Goal: Task Accomplishment & Management: Manage account settings

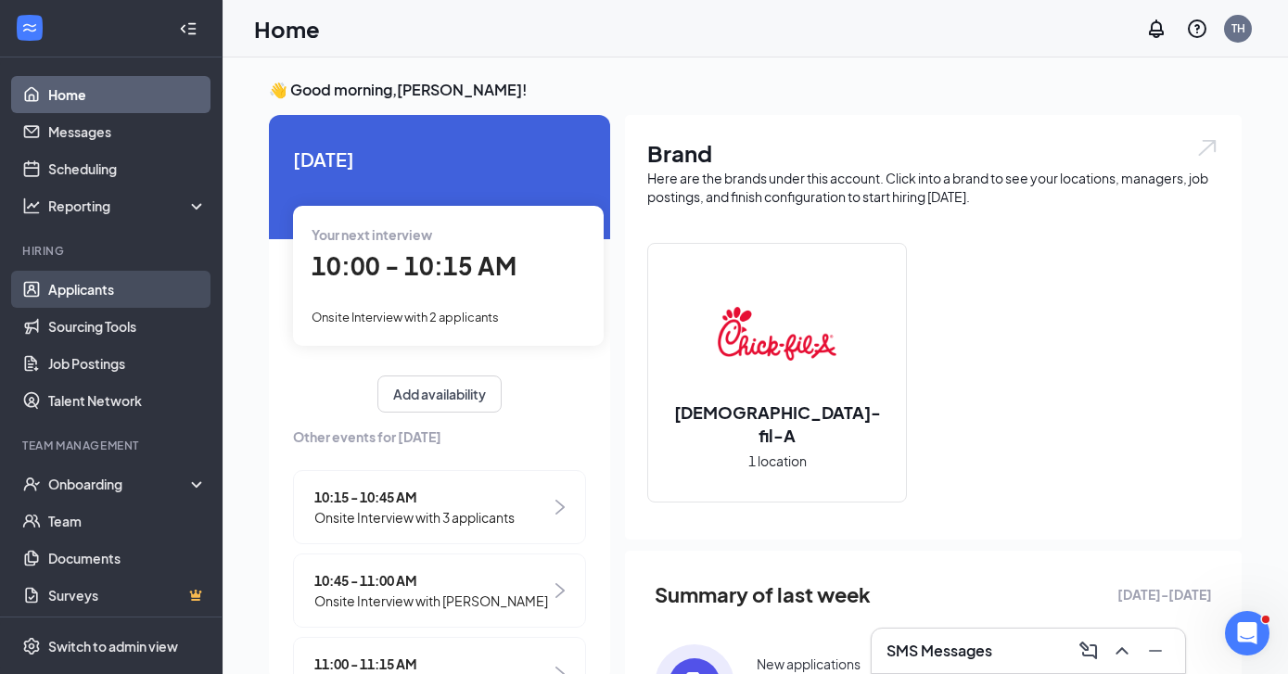
click at [126, 289] on link "Applicants" at bounding box center [127, 289] width 159 height 37
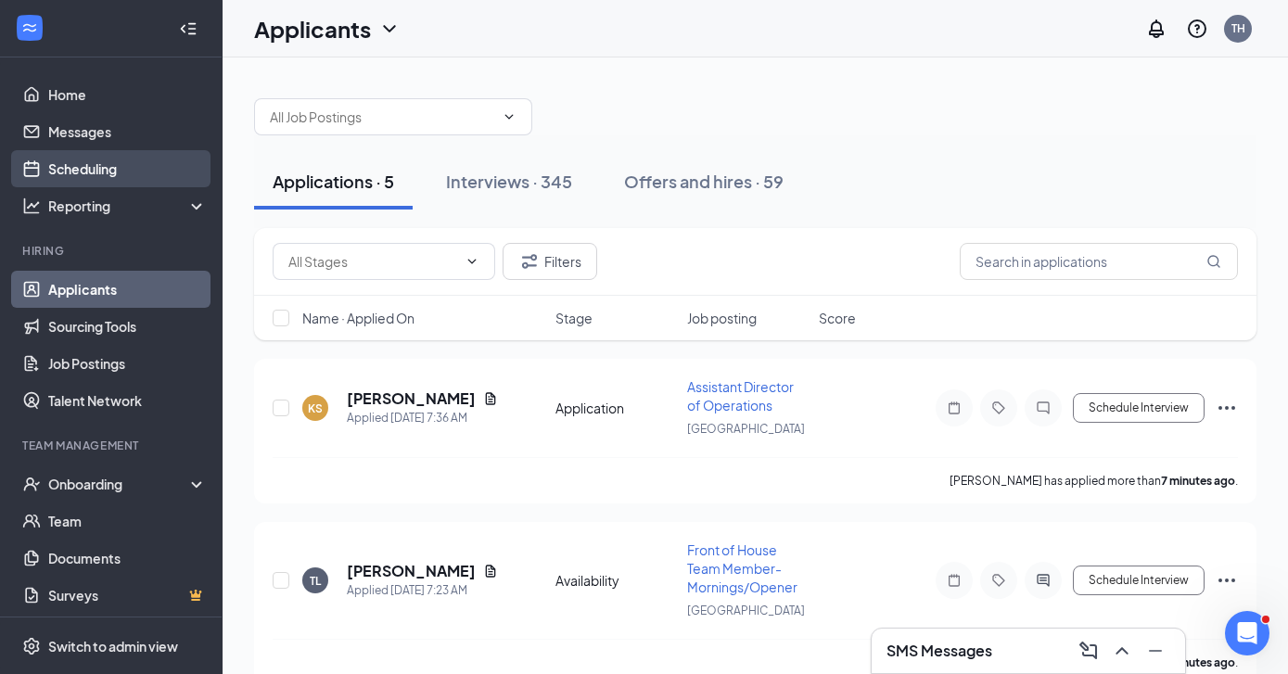
click at [80, 176] on link "Scheduling" at bounding box center [127, 168] width 159 height 37
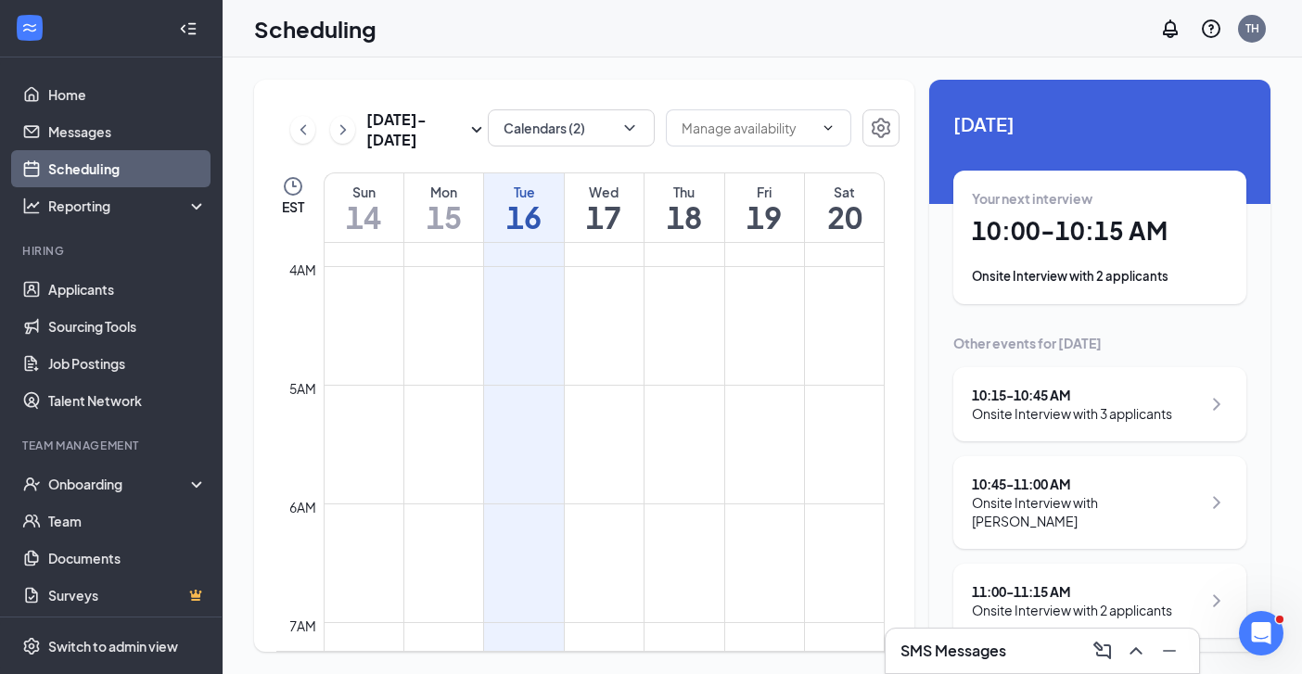
scroll to position [395, 0]
click at [1047, 229] on h1 "10:00 - 10:15 AM" at bounding box center [1099, 231] width 256 height 32
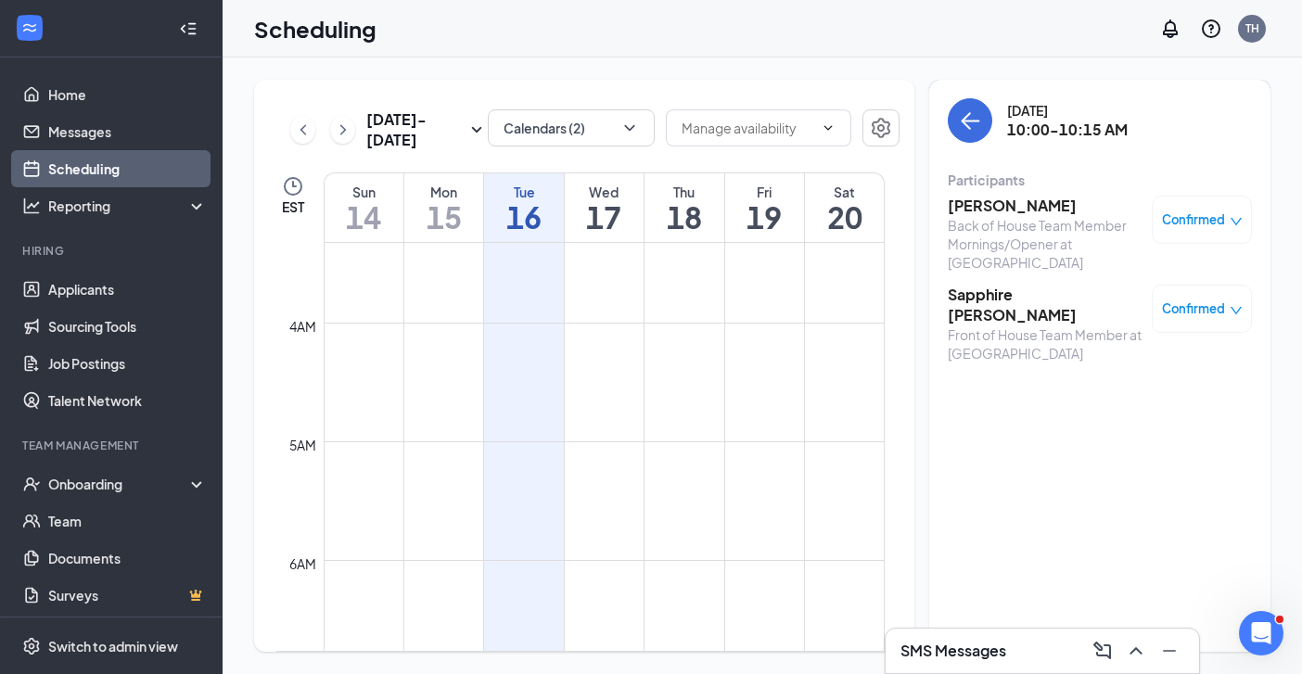
click at [1010, 208] on h3 "[PERSON_NAME]" at bounding box center [1044, 206] width 195 height 20
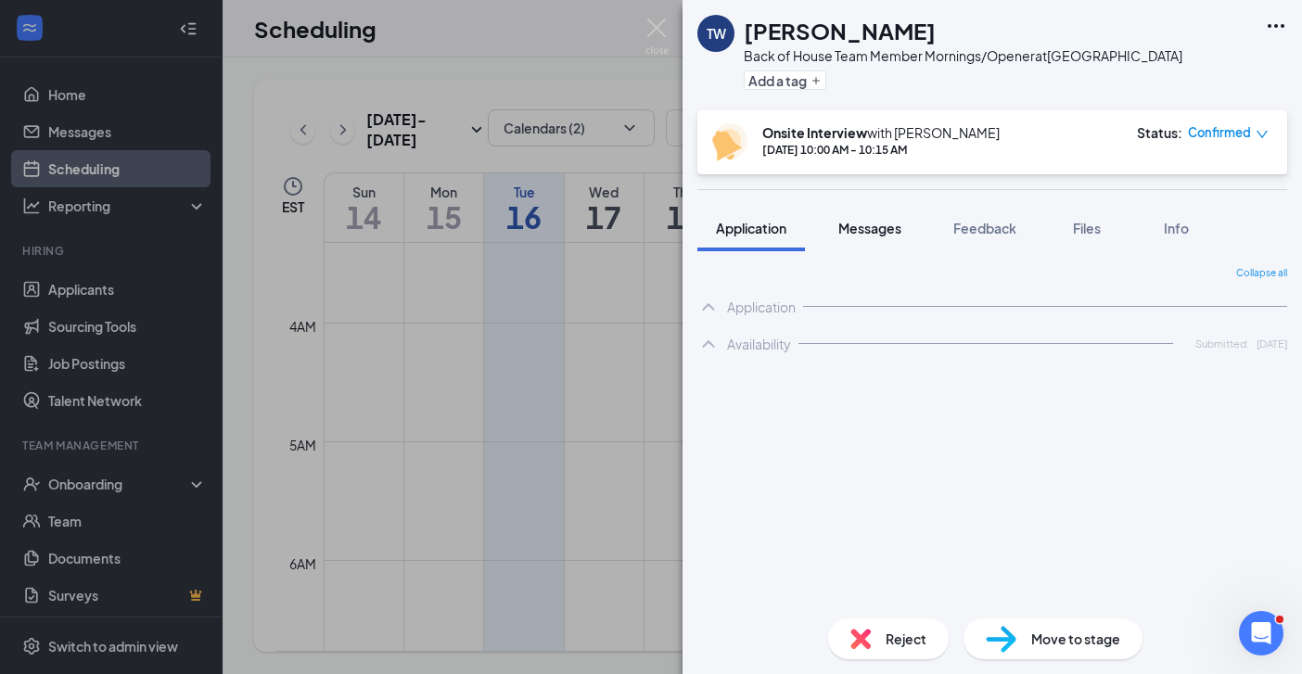
click at [892, 229] on span "Messages" at bounding box center [869, 228] width 63 height 17
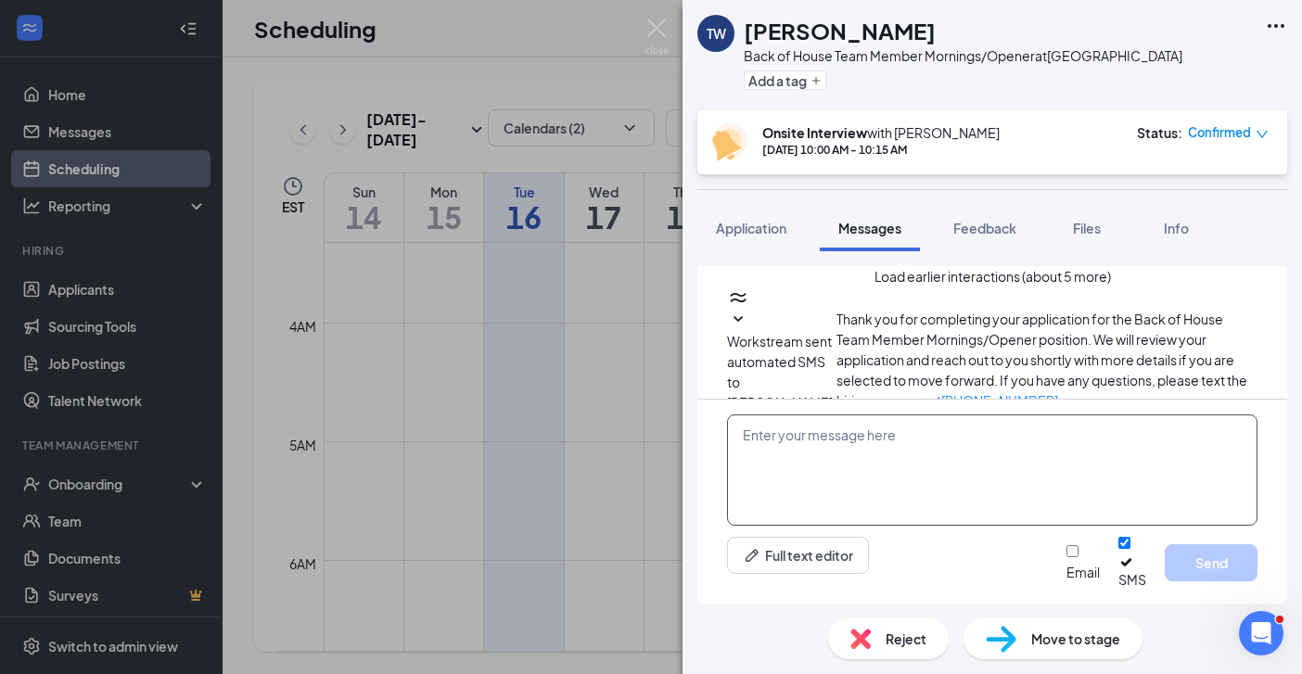
scroll to position [717, 0]
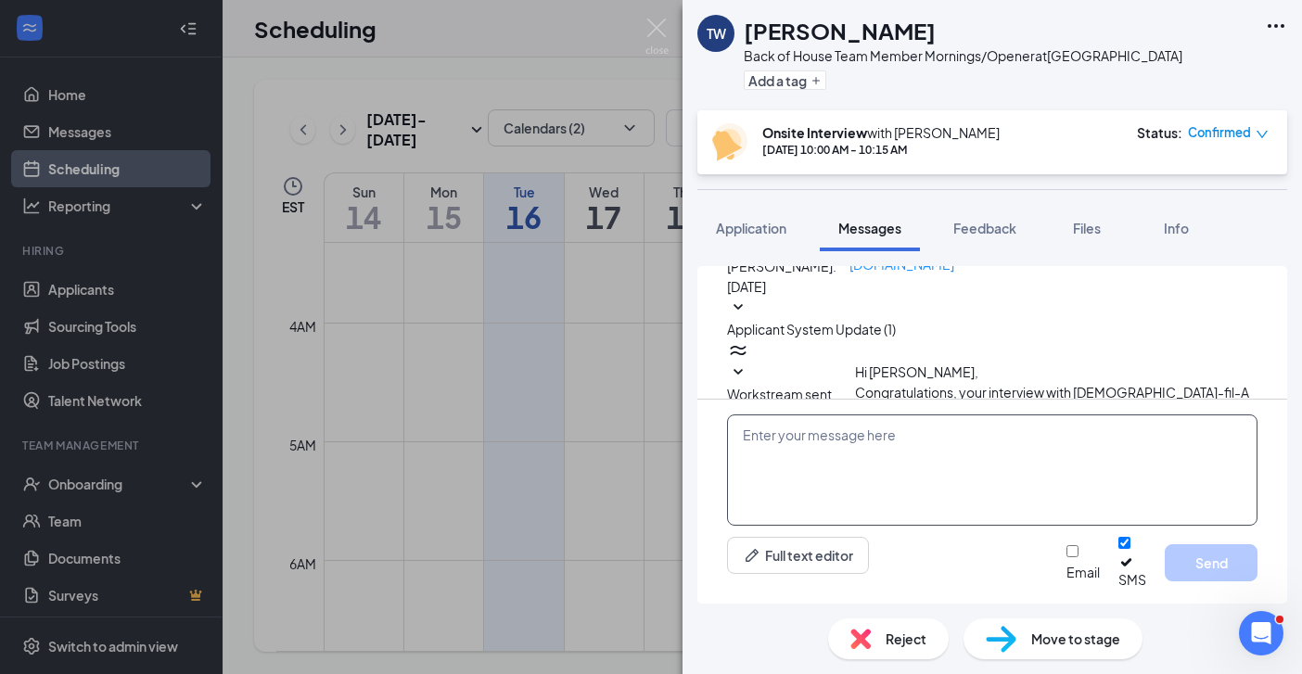
click at [802, 453] on textarea at bounding box center [992, 469] width 530 height 111
paste textarea "Hi, looking forward to our interview! Our [GEOGRAPHIC_DATA] location is under a…"
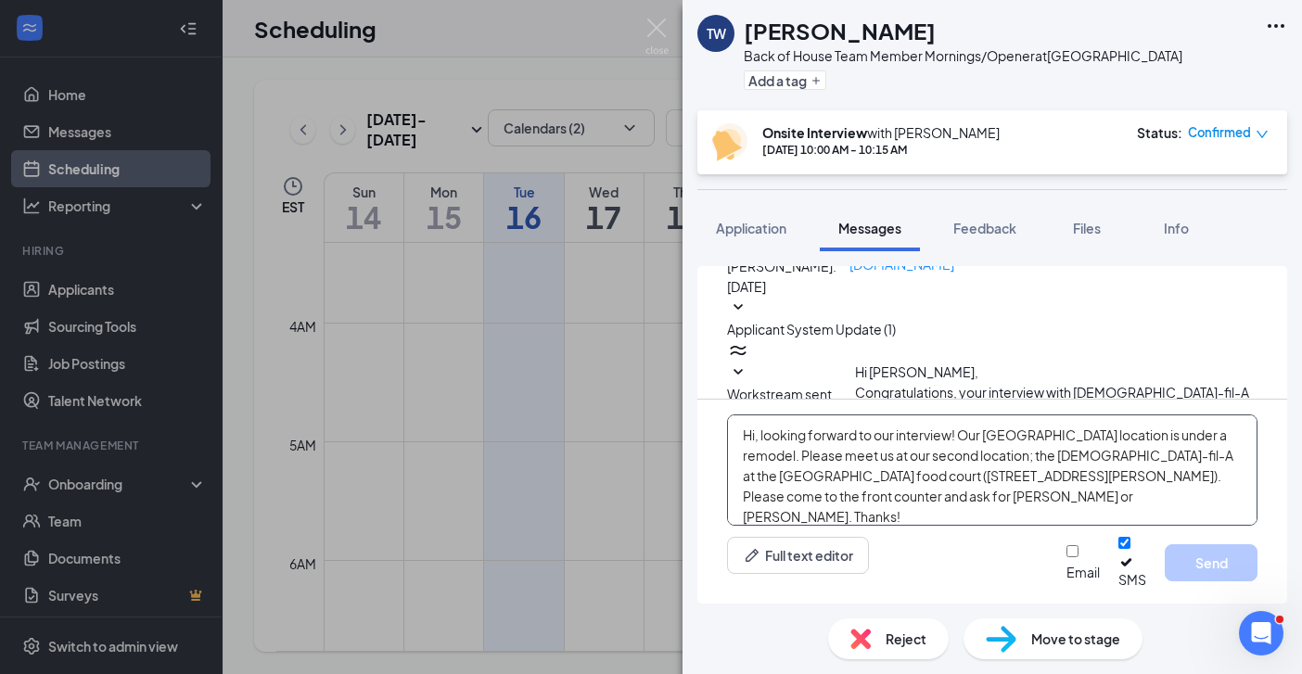
scroll to position [32, 0]
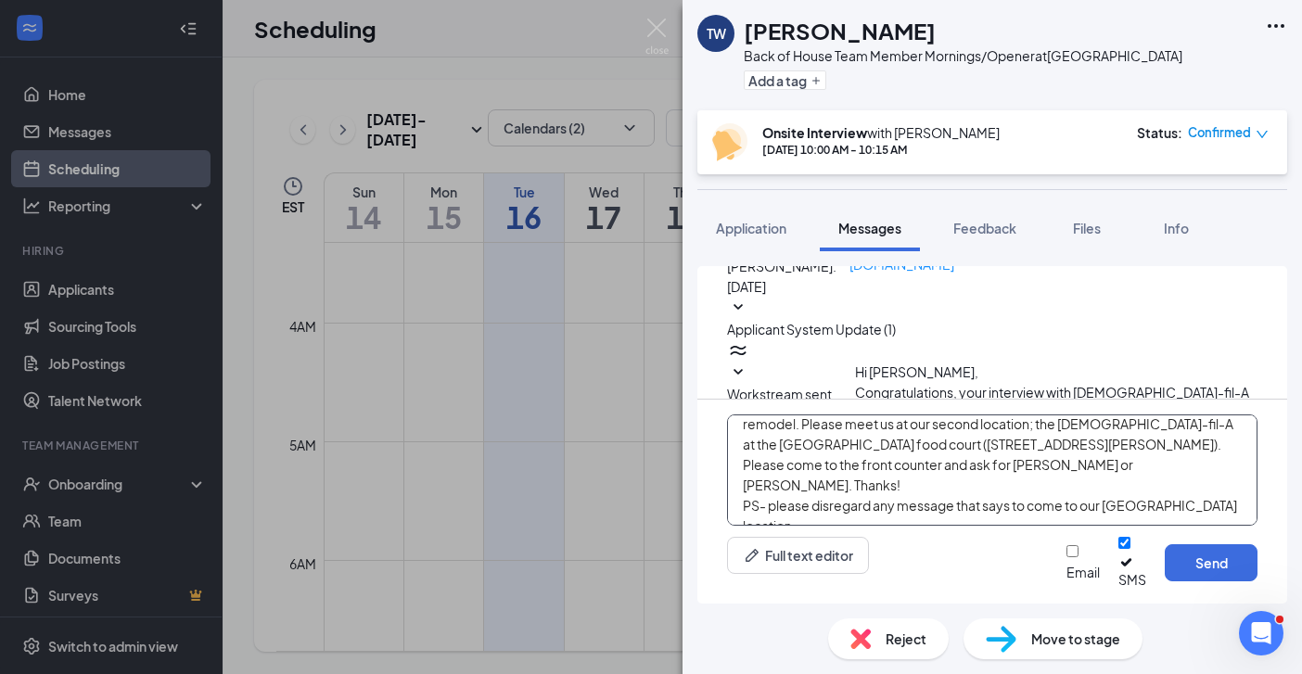
type textarea "Hi, looking forward to our interview! Our [GEOGRAPHIC_DATA] location is under a…"
click at [1066, 557] on input "Email" at bounding box center [1072, 551] width 12 height 12
checkbox input "true"
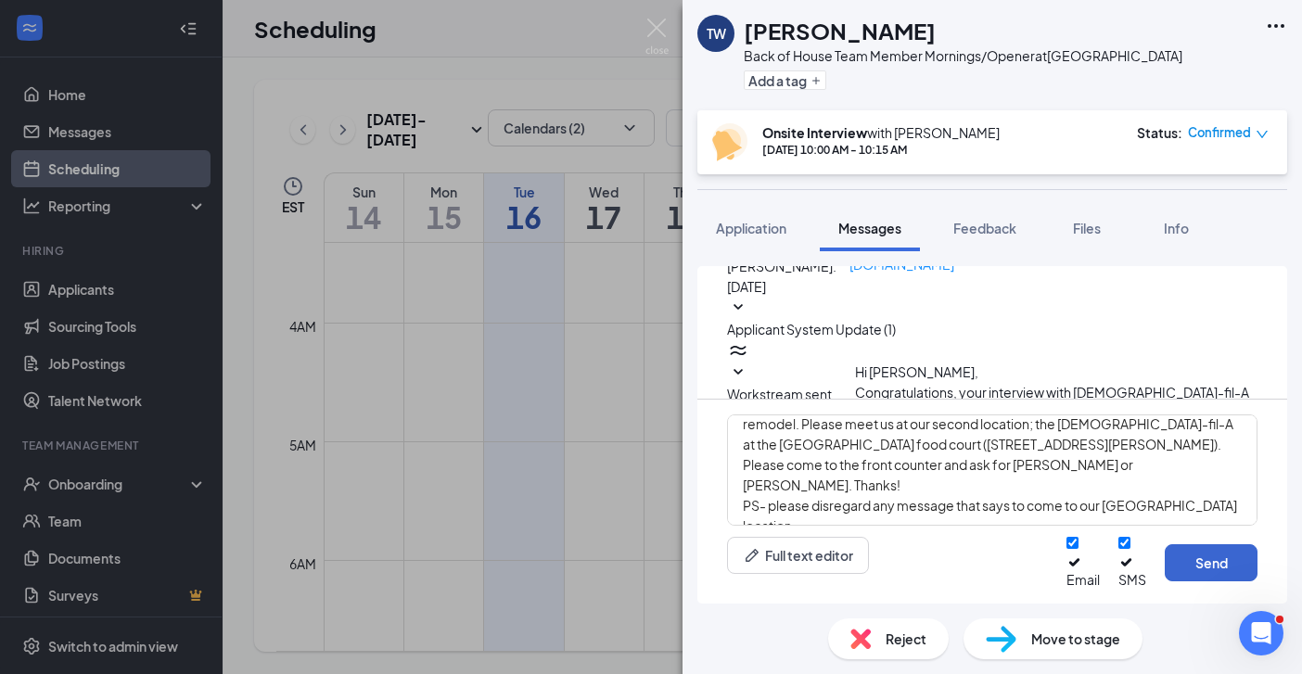
click at [1213, 571] on button "Send" at bounding box center [1210, 562] width 93 height 37
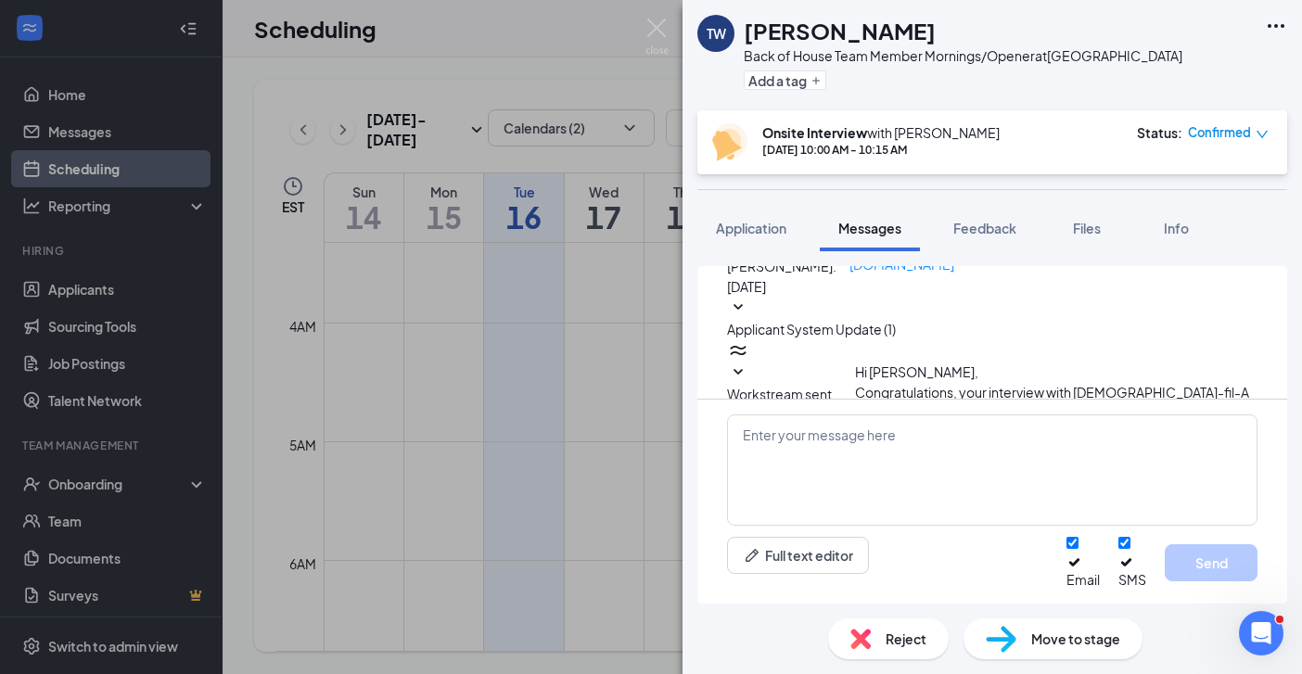
scroll to position [1199, 0]
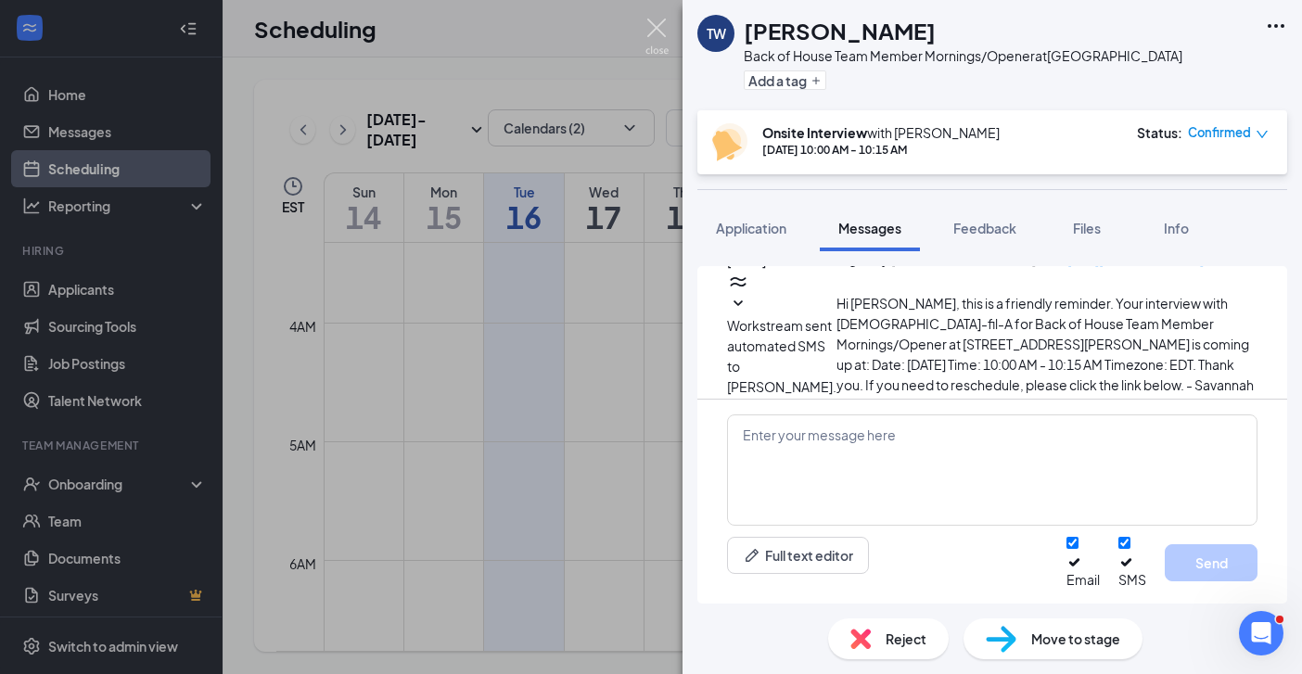
click at [654, 30] on img at bounding box center [656, 37] width 23 height 36
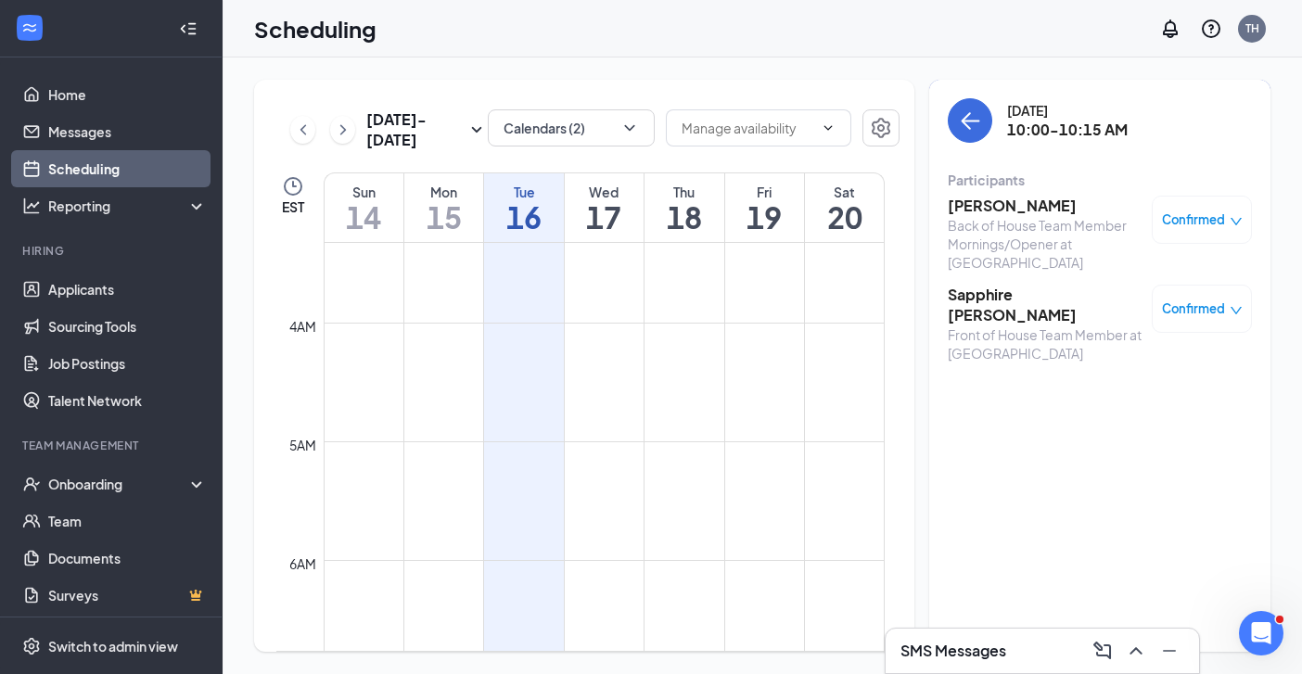
click at [974, 295] on h3 "Sapphire [PERSON_NAME]" at bounding box center [1044, 305] width 195 height 41
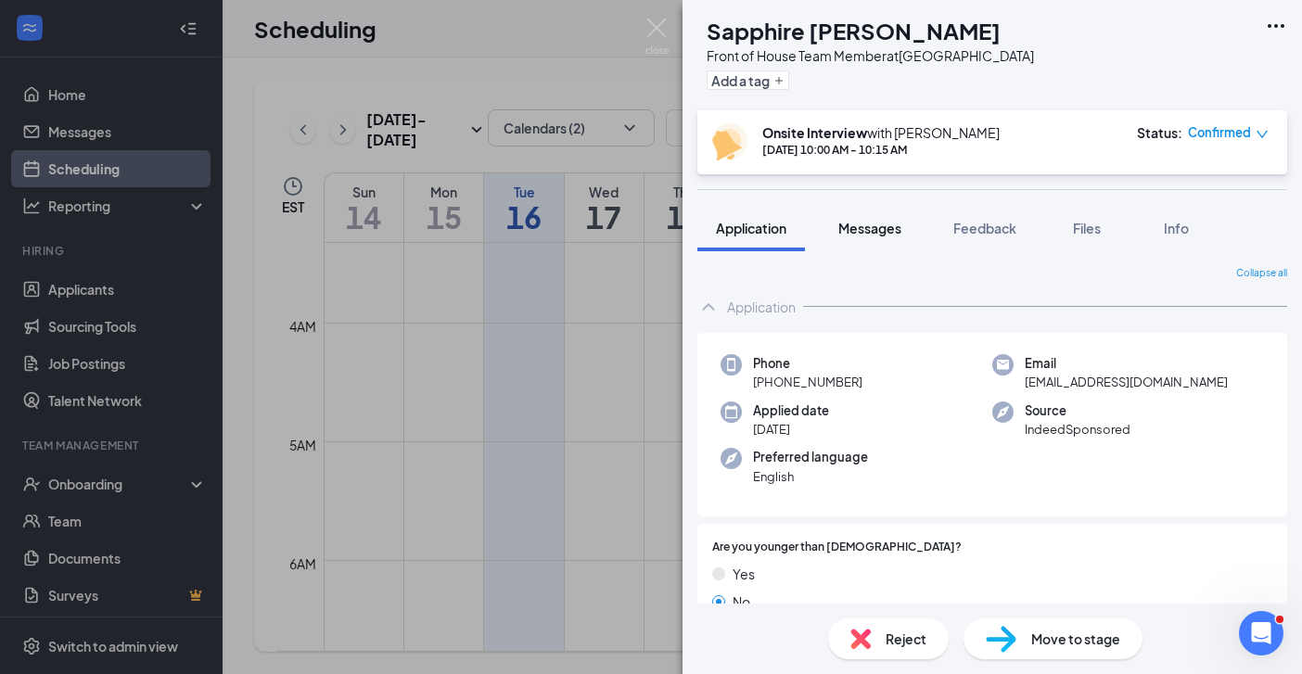
click at [867, 228] on span "Messages" at bounding box center [869, 228] width 63 height 17
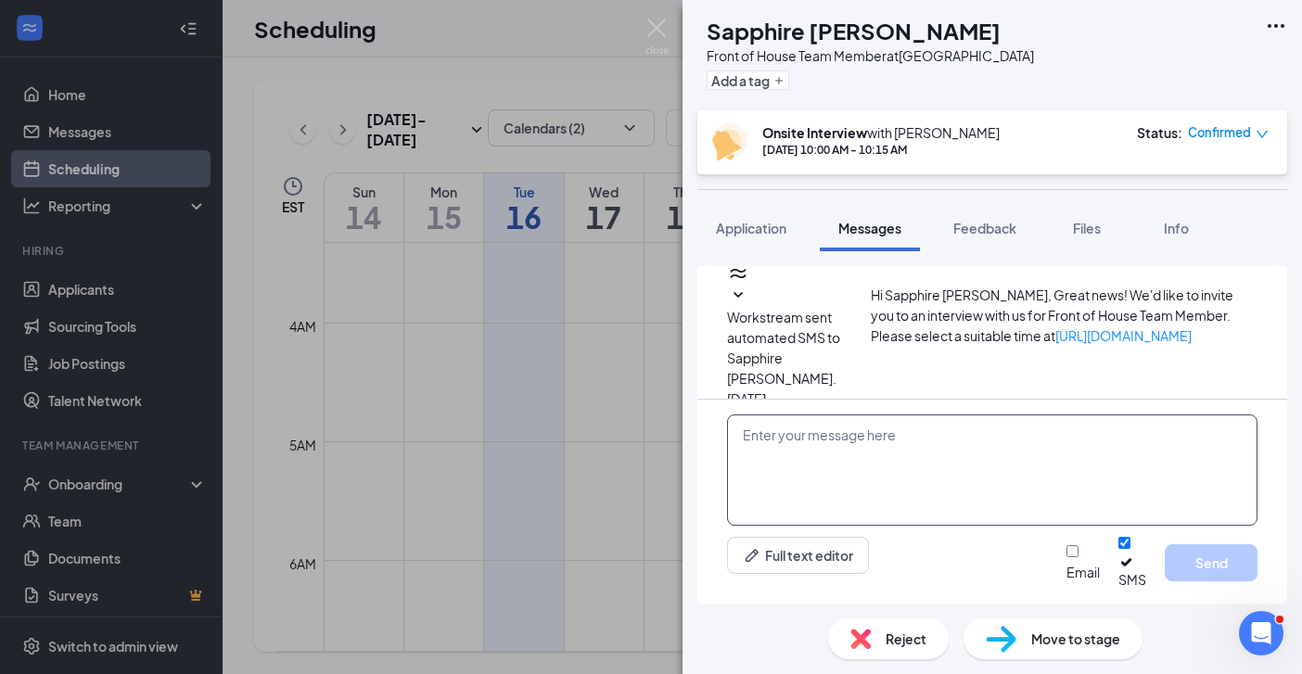
scroll to position [717, 0]
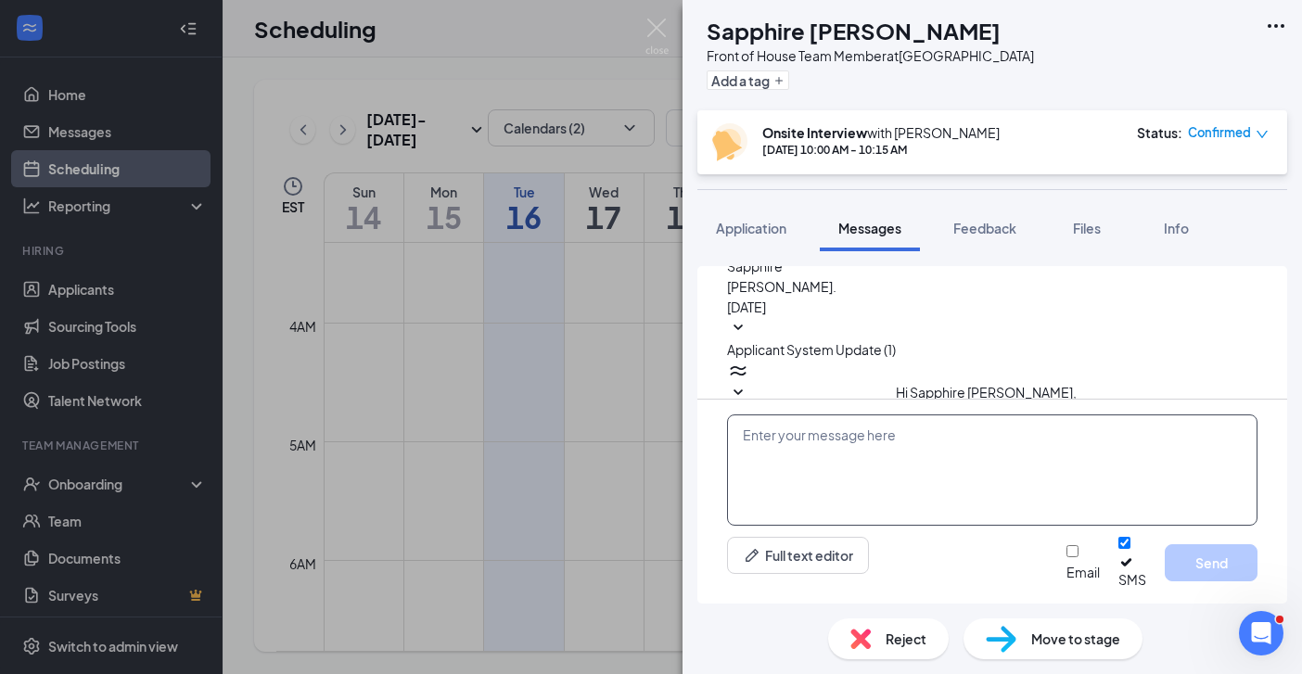
click at [794, 451] on textarea at bounding box center [992, 469] width 530 height 111
paste textarea "Hi, looking forward to our interview! Our [GEOGRAPHIC_DATA] location is under a…"
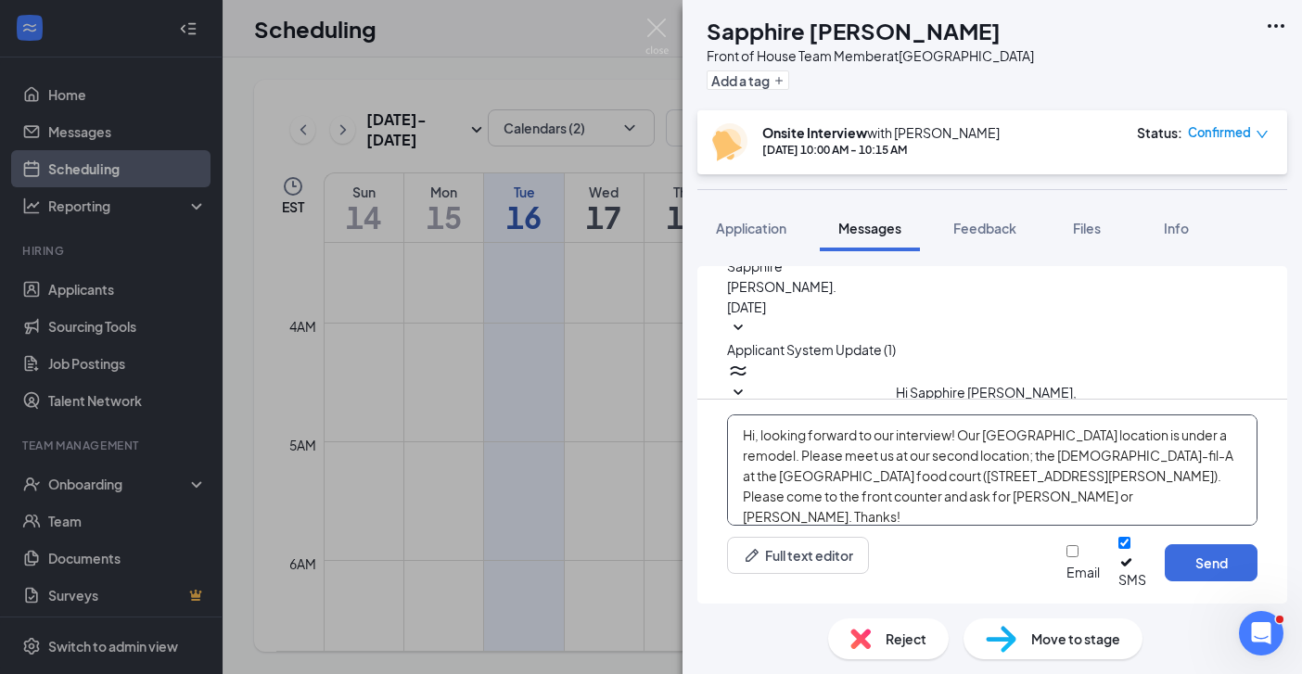
scroll to position [32, 0]
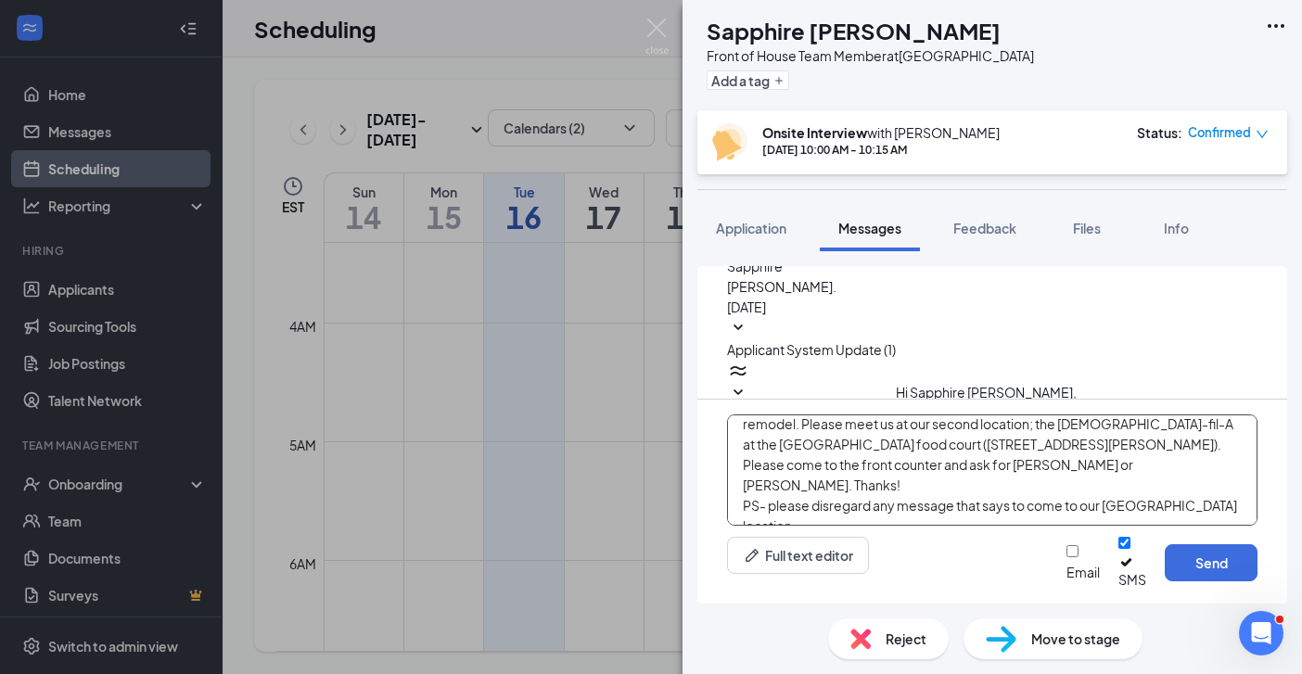
type textarea "Hi, looking forward to our interview! Our [GEOGRAPHIC_DATA] location is under a…"
click at [1066, 557] on input "Email" at bounding box center [1072, 551] width 12 height 12
checkbox input "true"
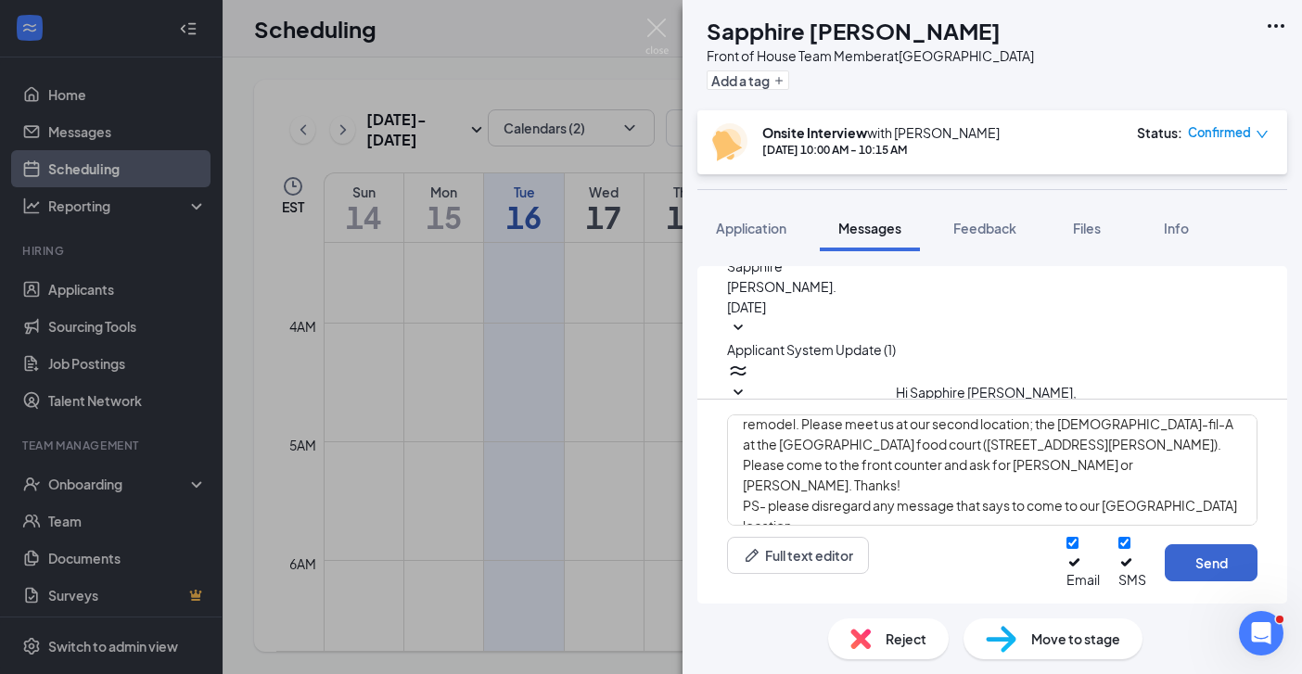
click at [1231, 573] on button "Send" at bounding box center [1210, 562] width 93 height 37
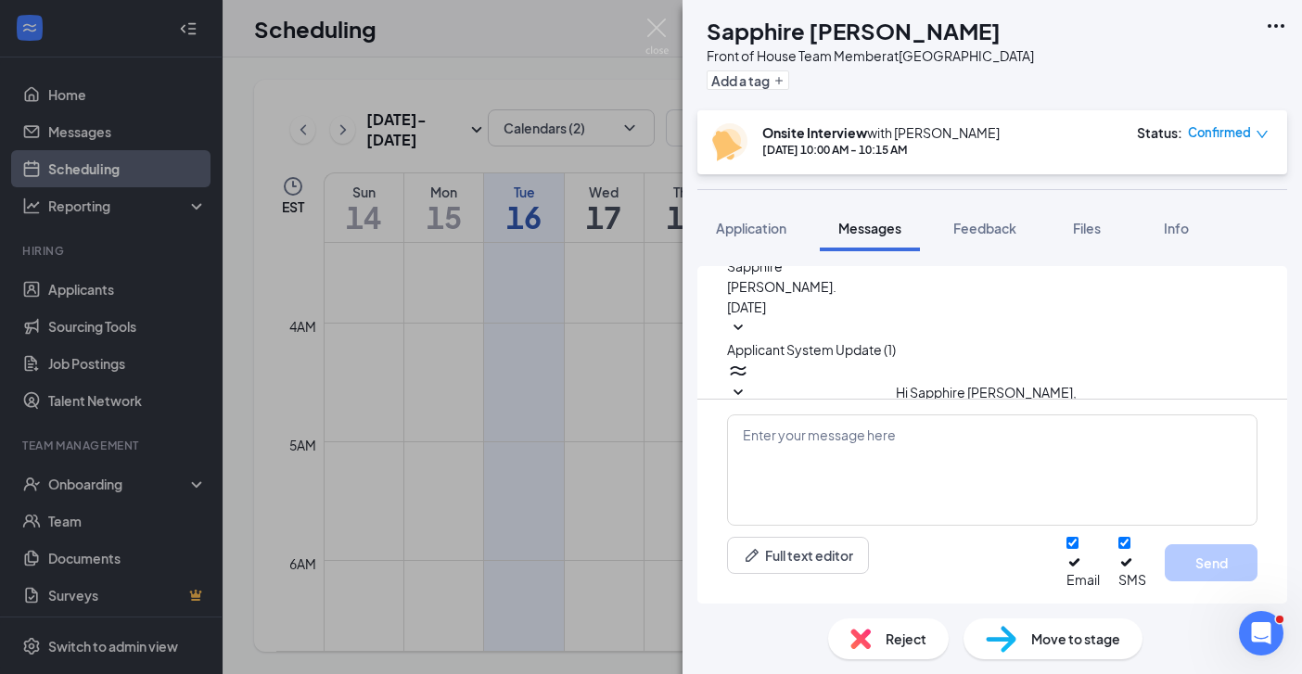
scroll to position [1199, 0]
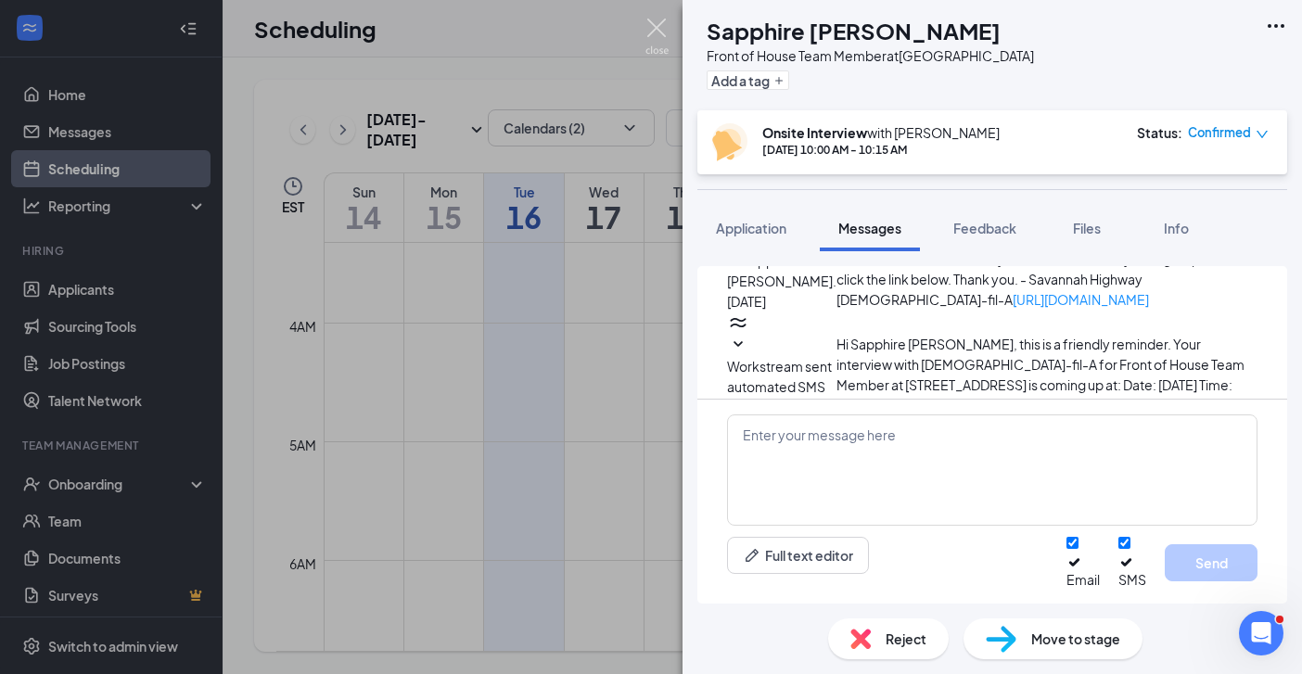
click at [649, 25] on img at bounding box center [656, 37] width 23 height 36
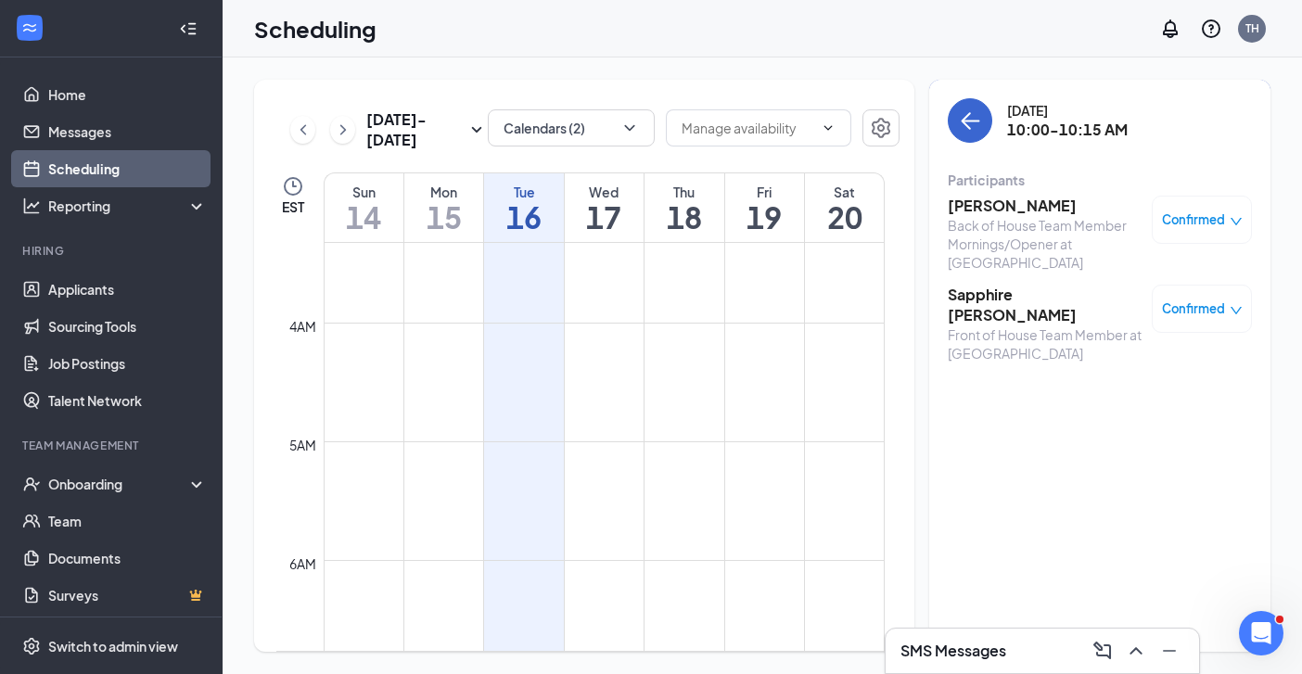
click at [957, 120] on button "back-button" at bounding box center [969, 120] width 44 height 44
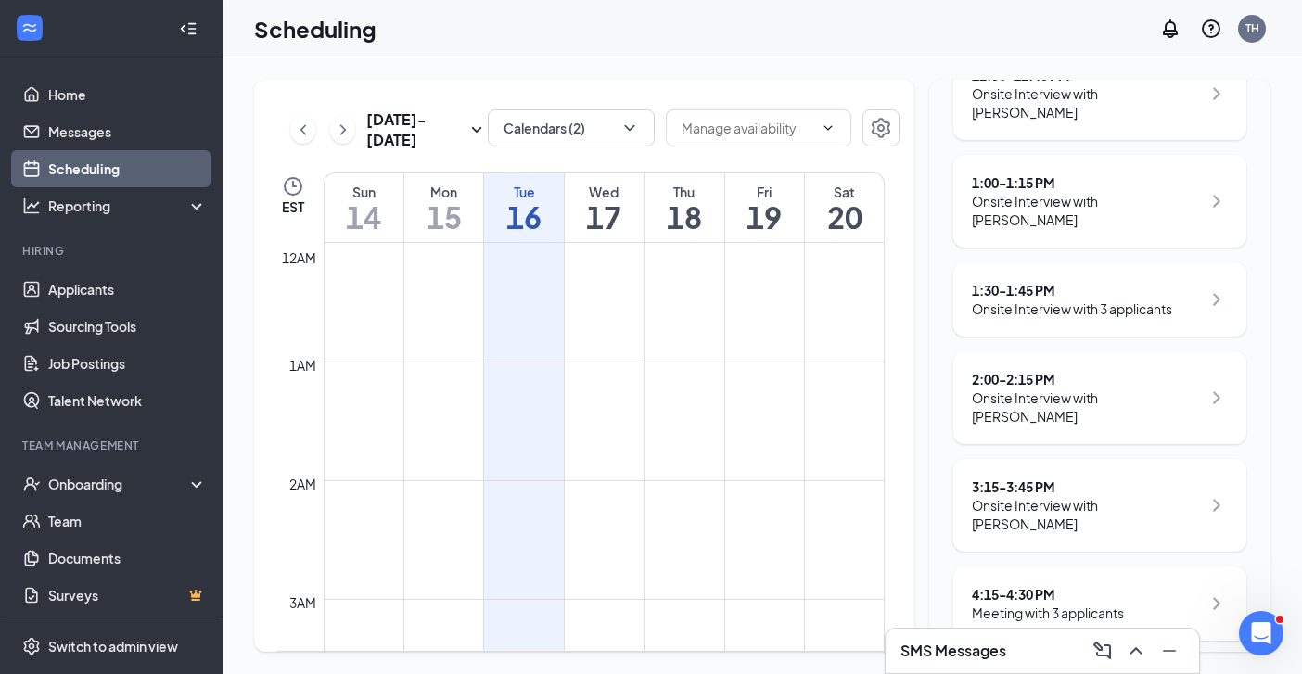
click at [623, 210] on h1 "17" at bounding box center [604, 217] width 79 height 32
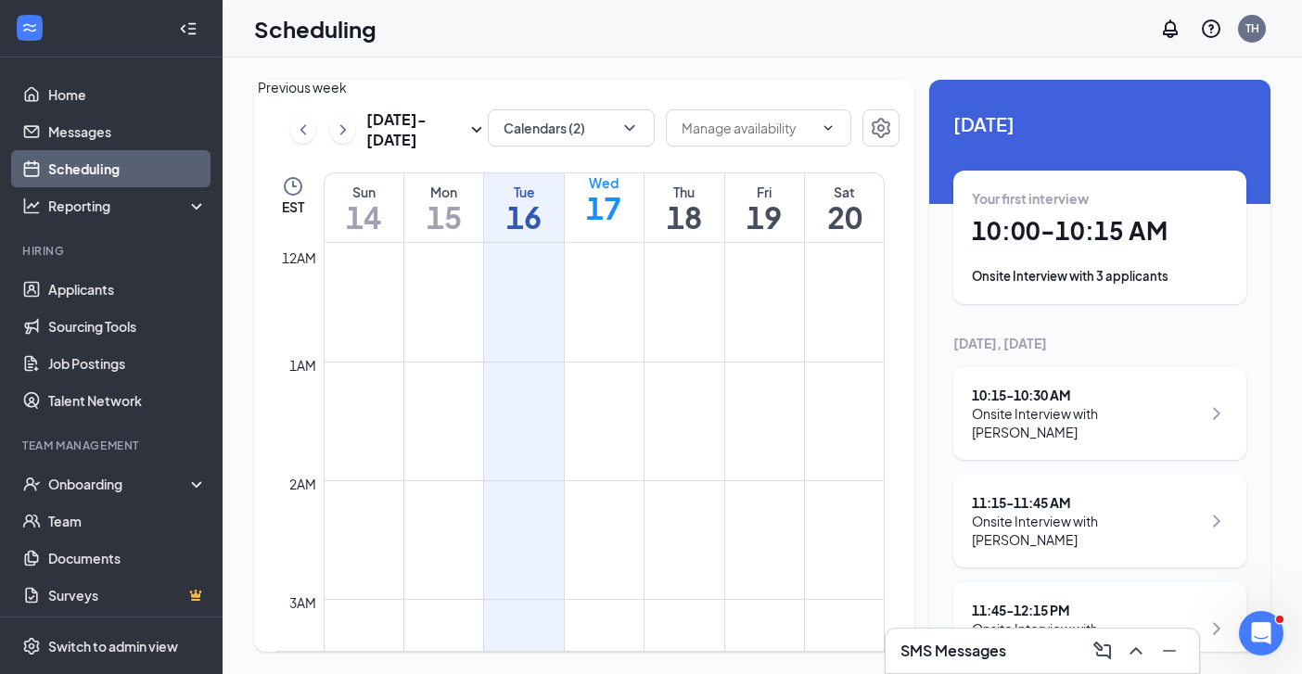
click at [307, 136] on icon "ChevronLeft" at bounding box center [303, 130] width 19 height 22
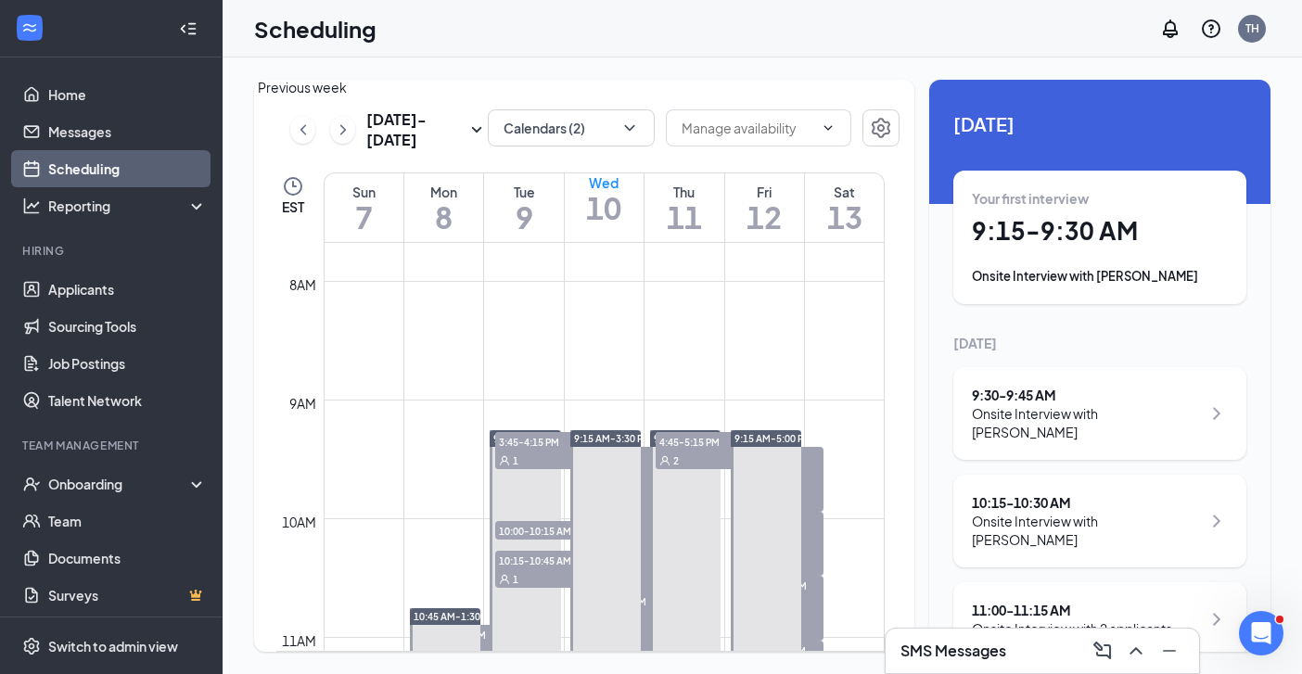
drag, startPoint x: 346, startPoint y: 131, endPoint x: 425, endPoint y: 133, distance: 78.8
click at [346, 131] on icon "ChevronRight" at bounding box center [343, 129] width 6 height 10
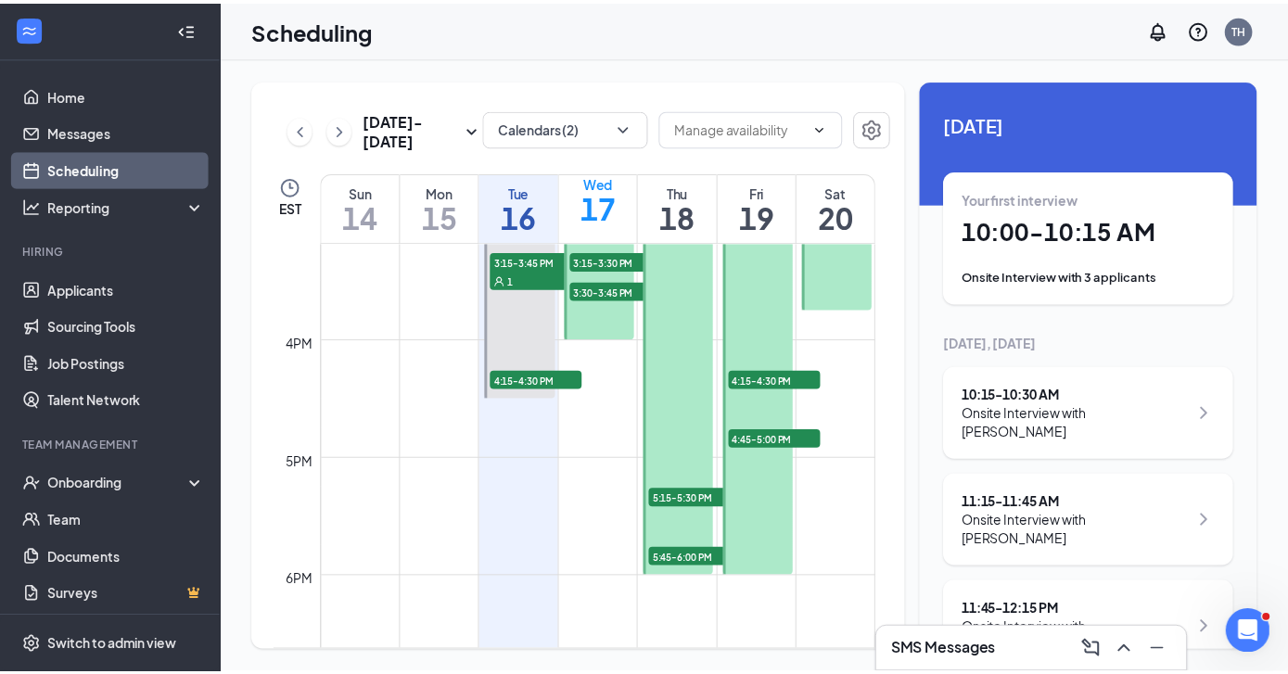
scroll to position [1803, 0]
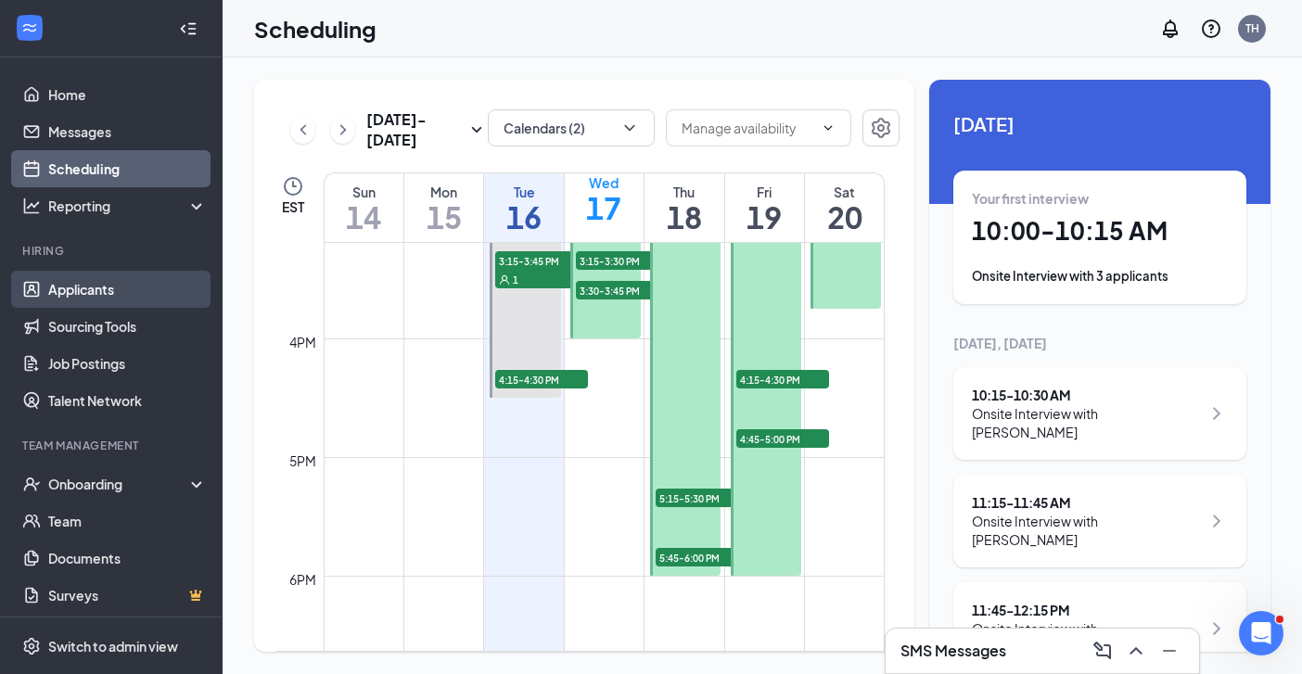
click at [115, 300] on link "Applicants" at bounding box center [127, 289] width 159 height 37
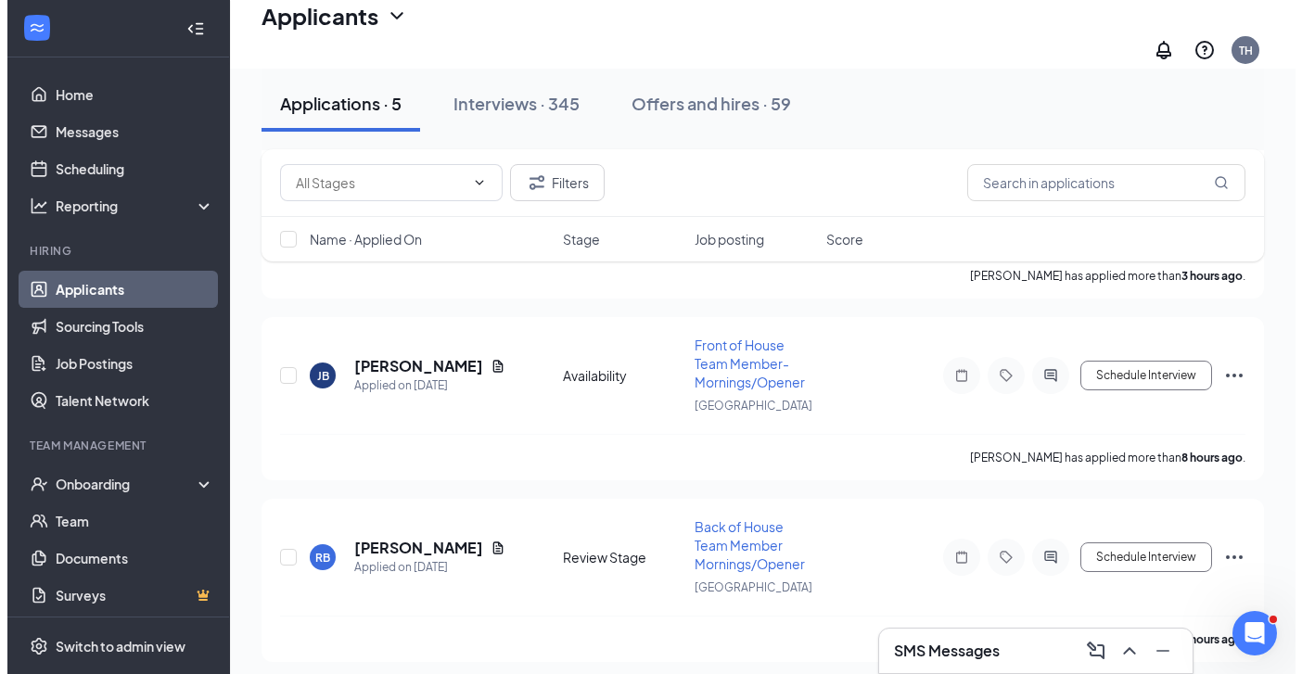
scroll to position [578, 0]
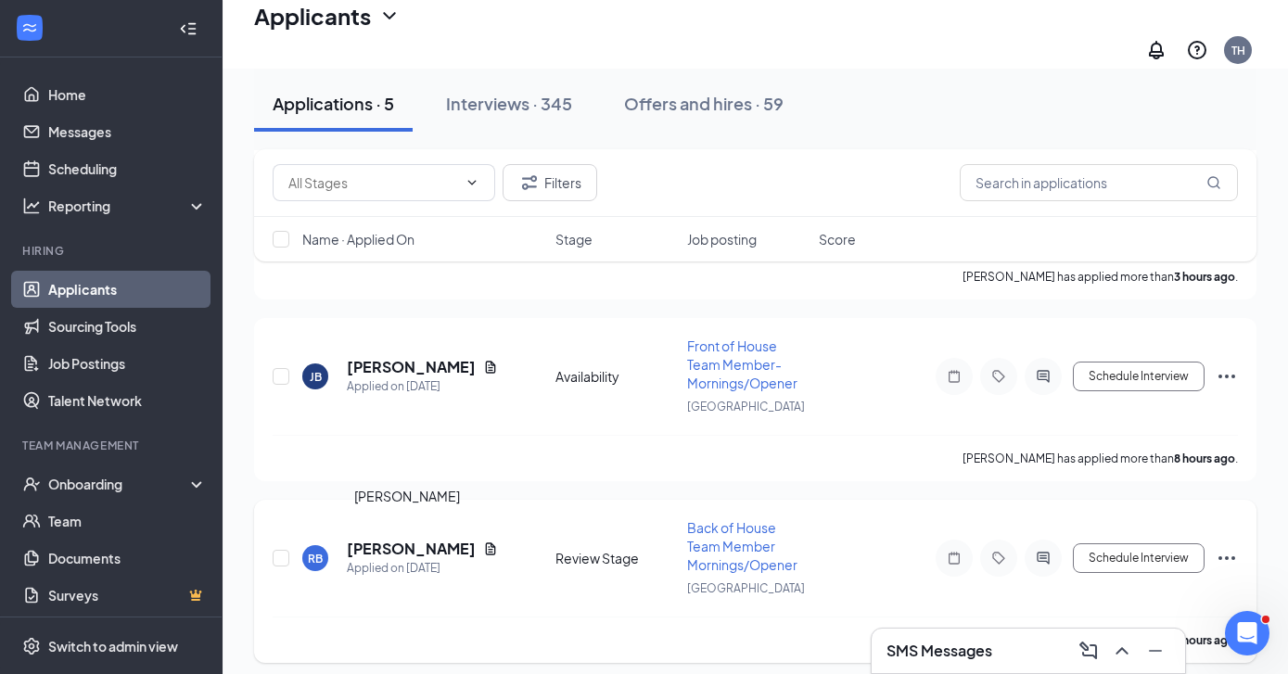
click at [401, 539] on h5 "[PERSON_NAME]" at bounding box center [411, 549] width 129 height 20
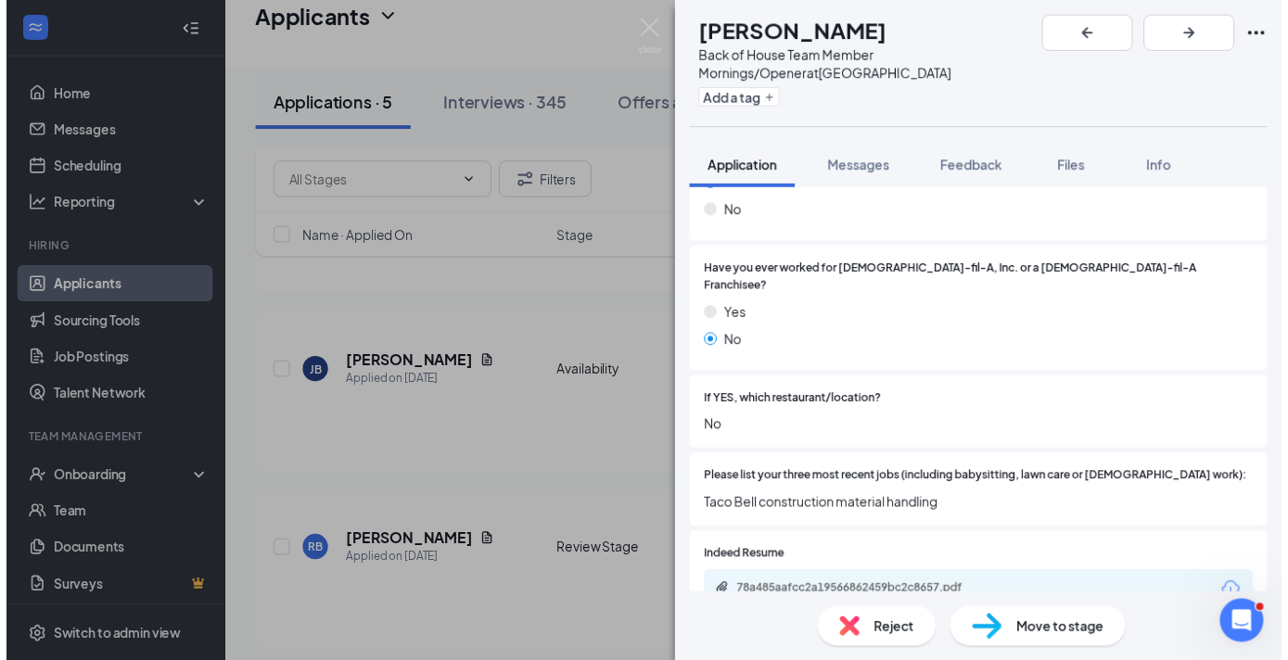
scroll to position [461, 0]
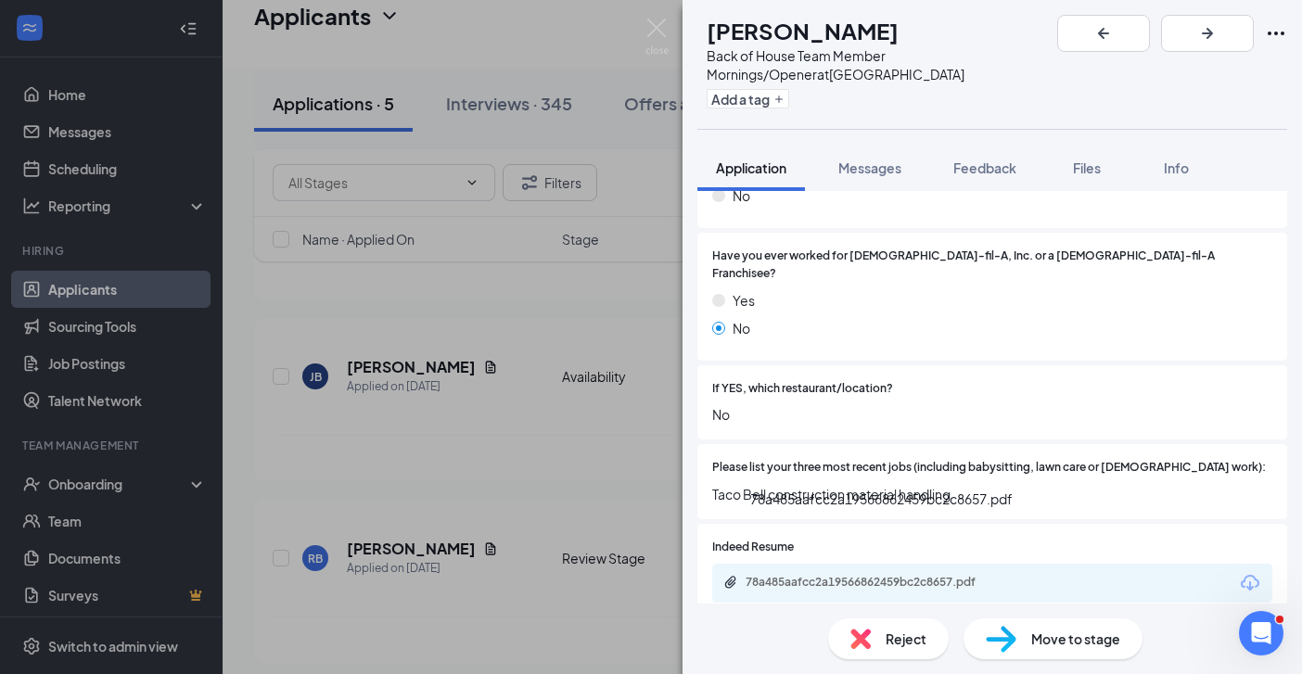
click at [917, 575] on div "78a485aafcc2a19566862459bc2c8657.pdf" at bounding box center [875, 582] width 260 height 15
click at [573, 428] on div "[PERSON_NAME] Back of House Team Member Mornings/Opener at [GEOGRAPHIC_DATA] Ad…" at bounding box center [651, 337] width 1302 height 674
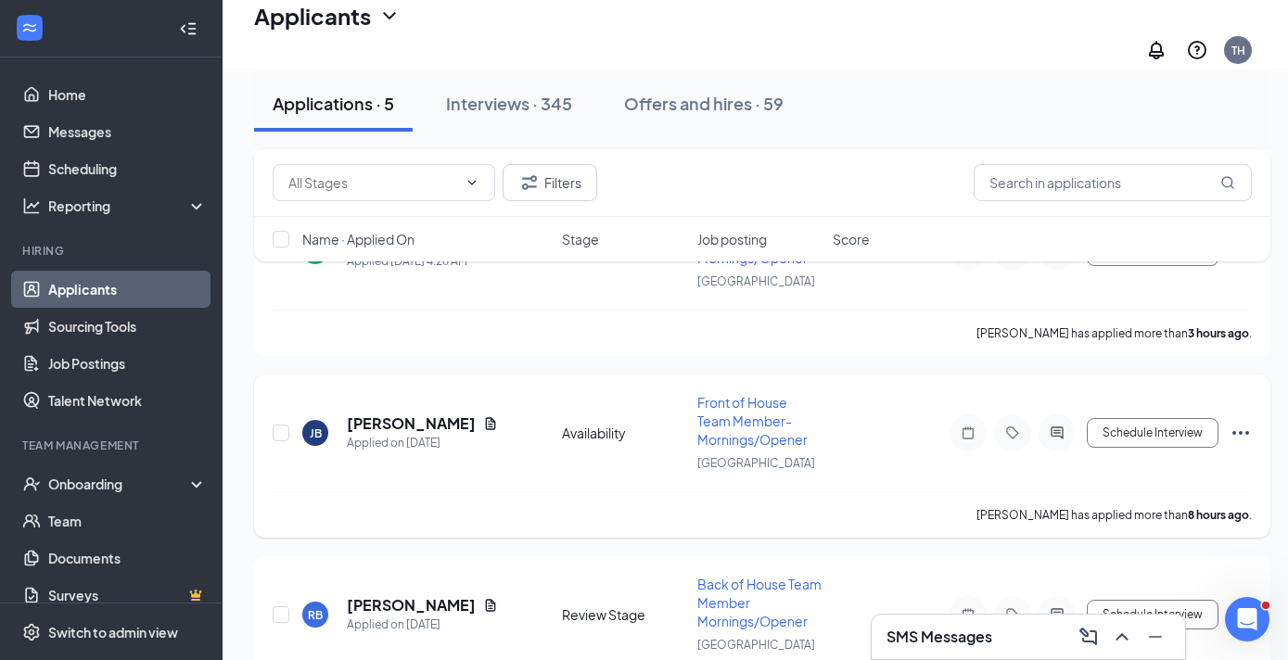
scroll to position [516, 2]
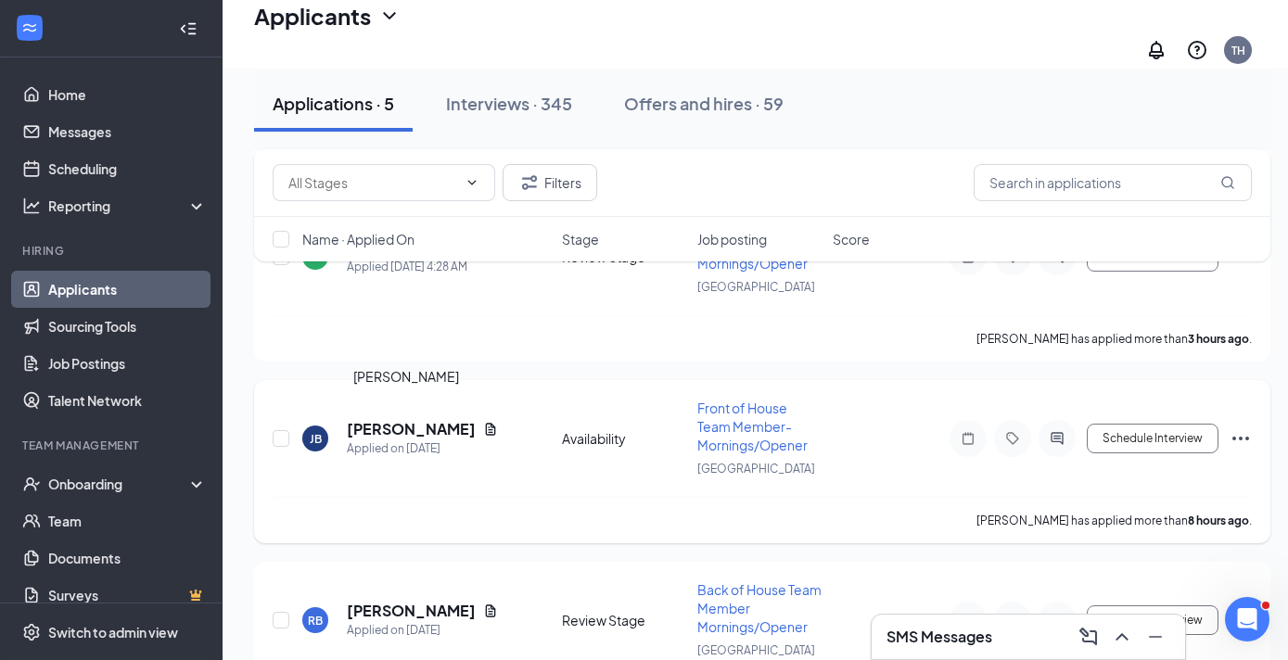
click at [425, 419] on h5 "[PERSON_NAME]" at bounding box center [411, 429] width 129 height 20
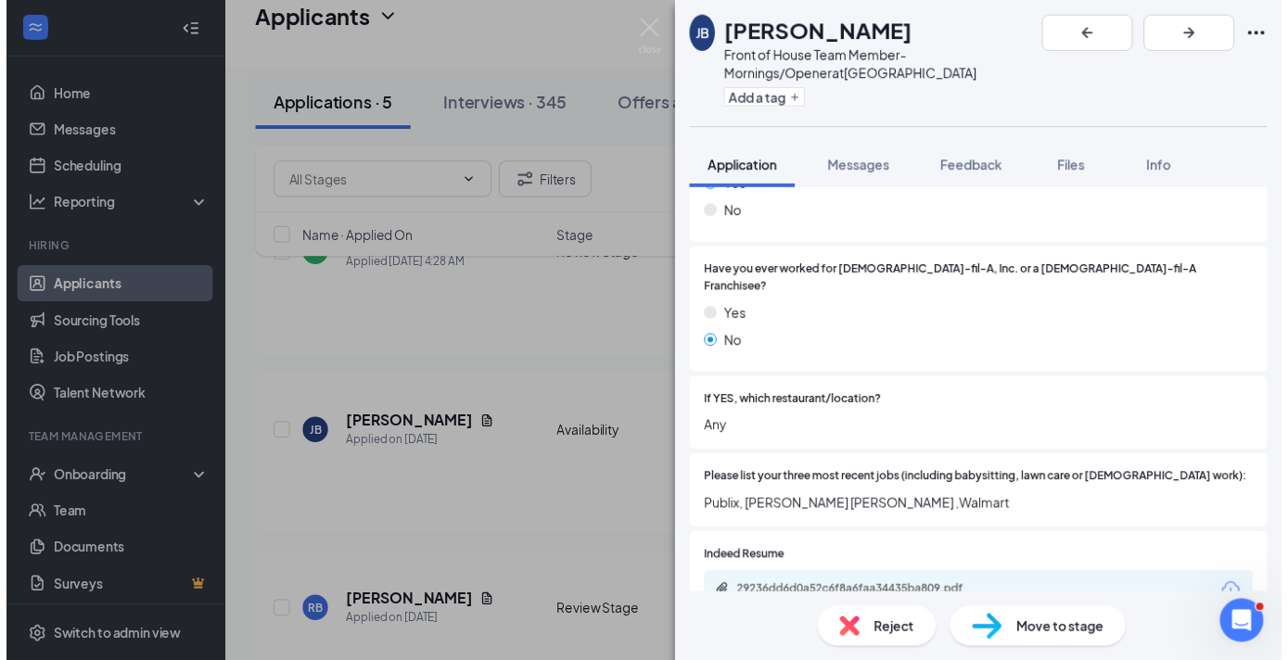
scroll to position [471, 0]
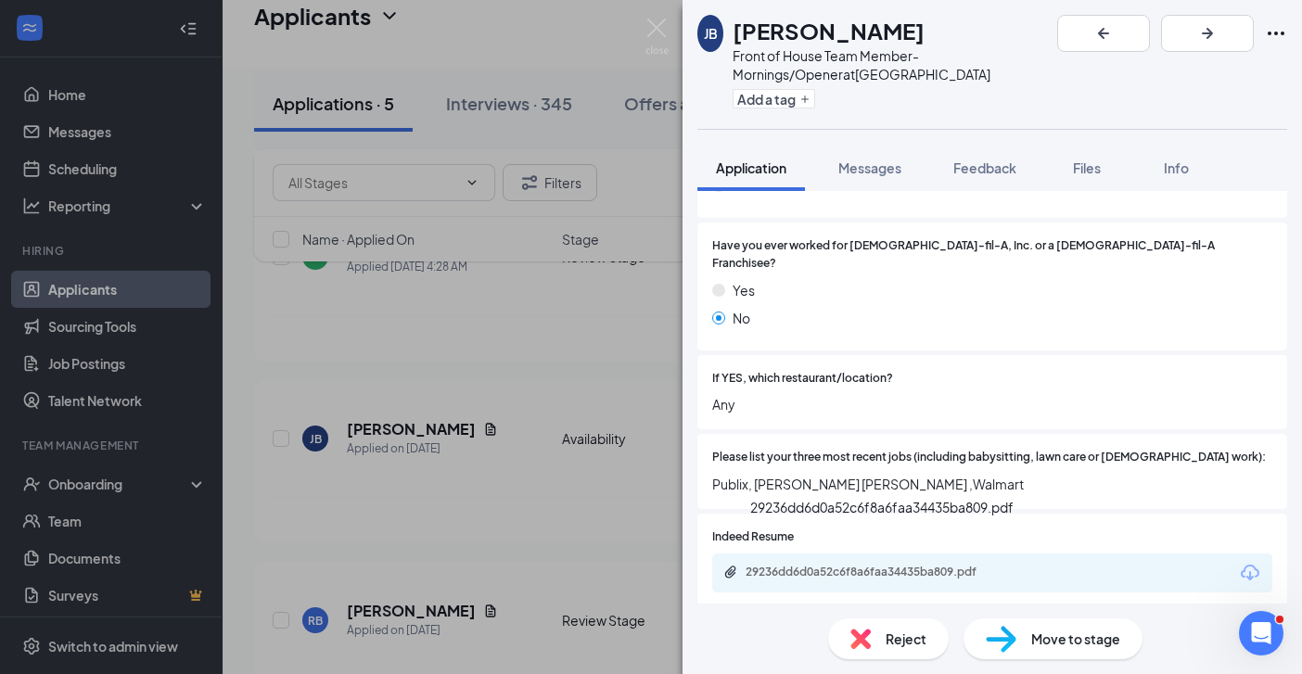
click at [932, 565] on div "29236dd6d0a52c6f8a6faa34435ba809.pdf" at bounding box center [875, 572] width 260 height 15
click at [573, 539] on div "[PERSON_NAME] [PERSON_NAME] Front of House Team Member- Mornings/Opener at [GEO…" at bounding box center [651, 337] width 1302 height 674
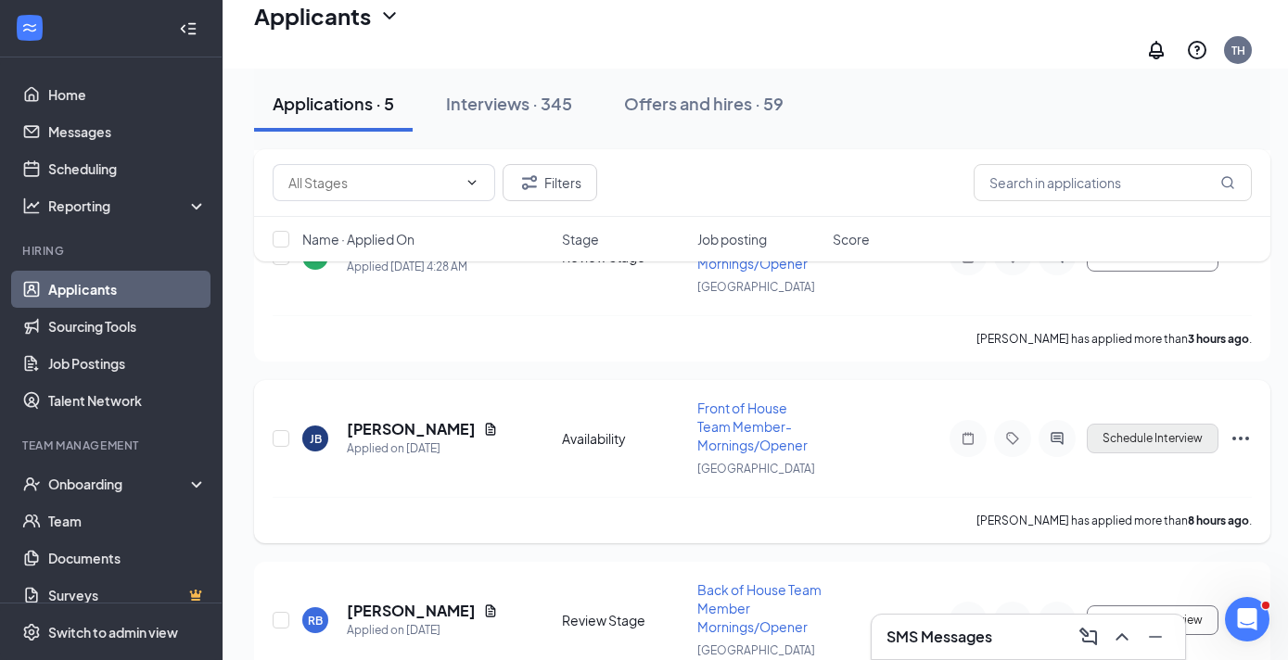
click at [1173, 429] on button "Schedule Interview" at bounding box center [1152, 439] width 132 height 30
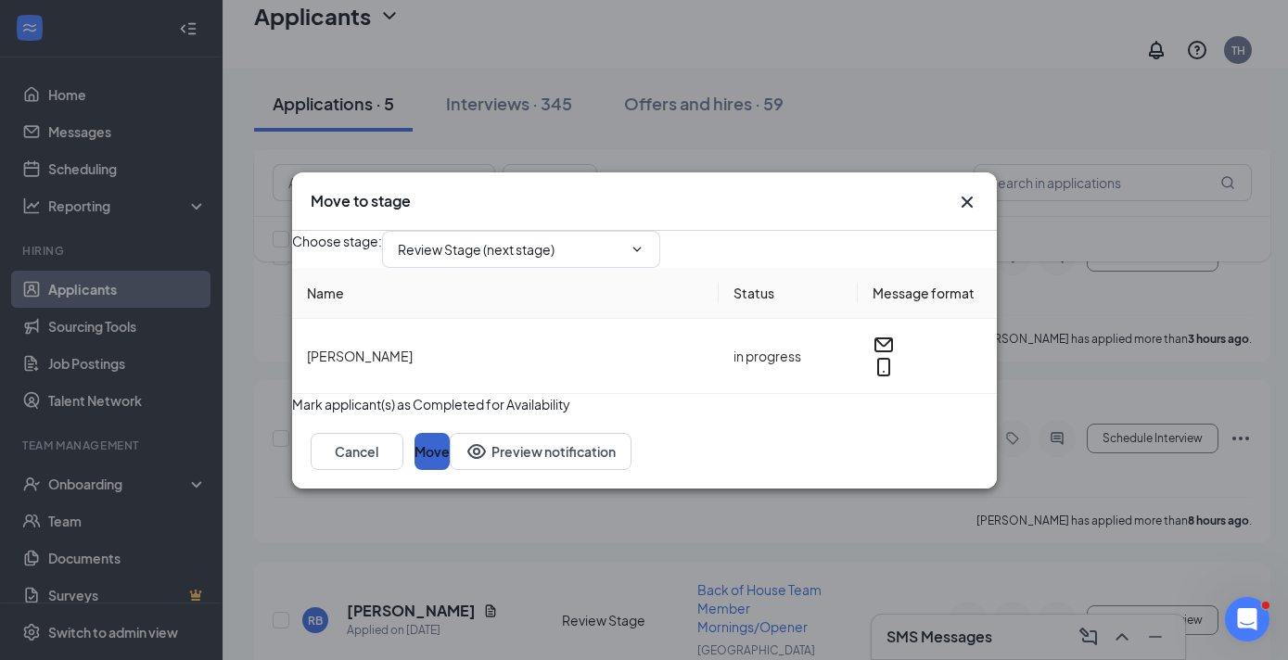
click at [450, 470] on button "Move" at bounding box center [431, 451] width 35 height 37
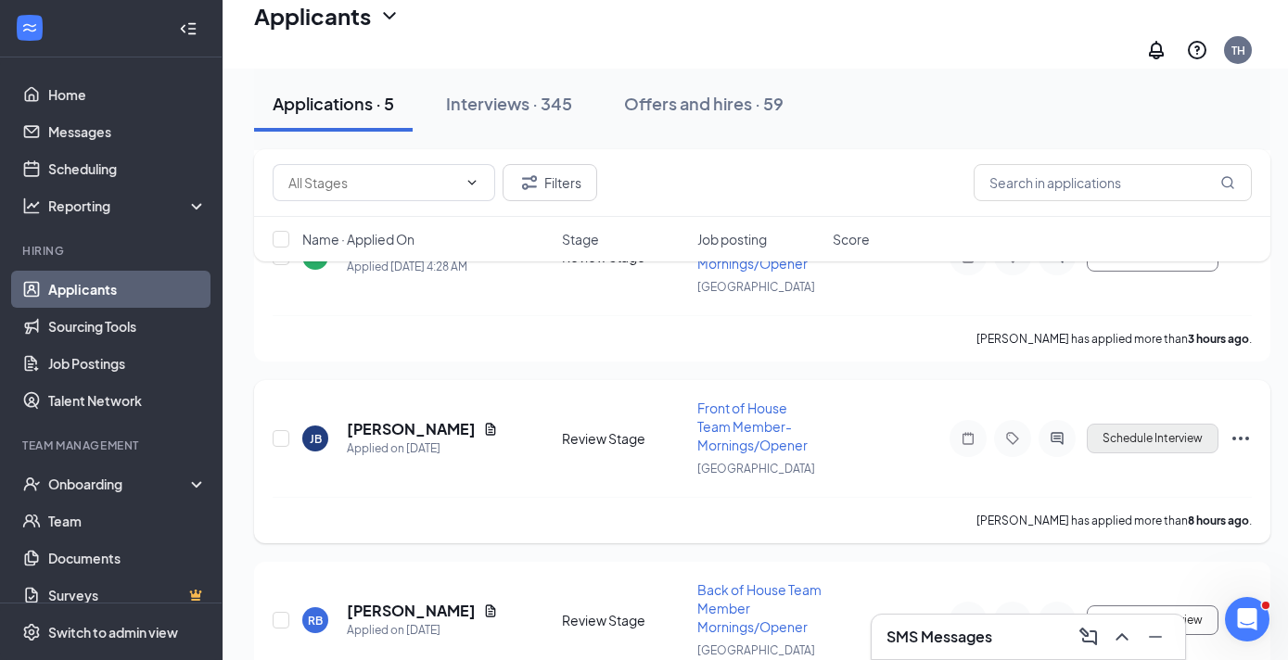
click at [1131, 430] on button "Schedule Interview" at bounding box center [1152, 439] width 132 height 30
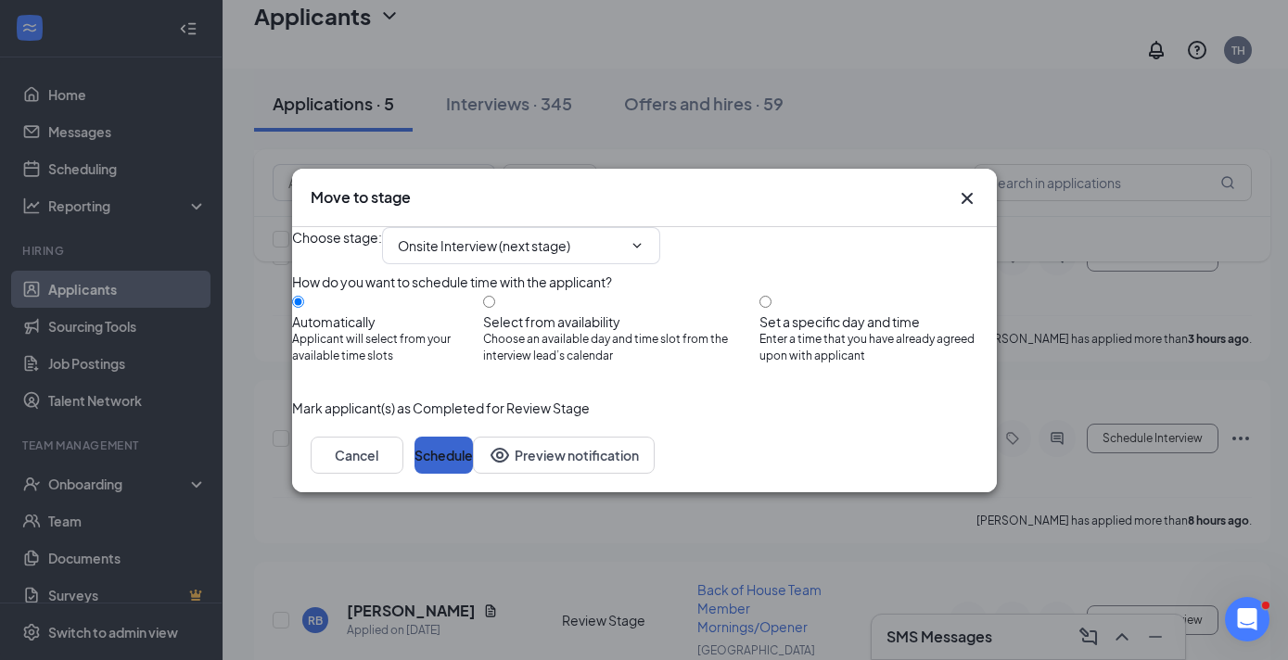
click at [473, 474] on button "Schedule" at bounding box center [443, 455] width 58 height 37
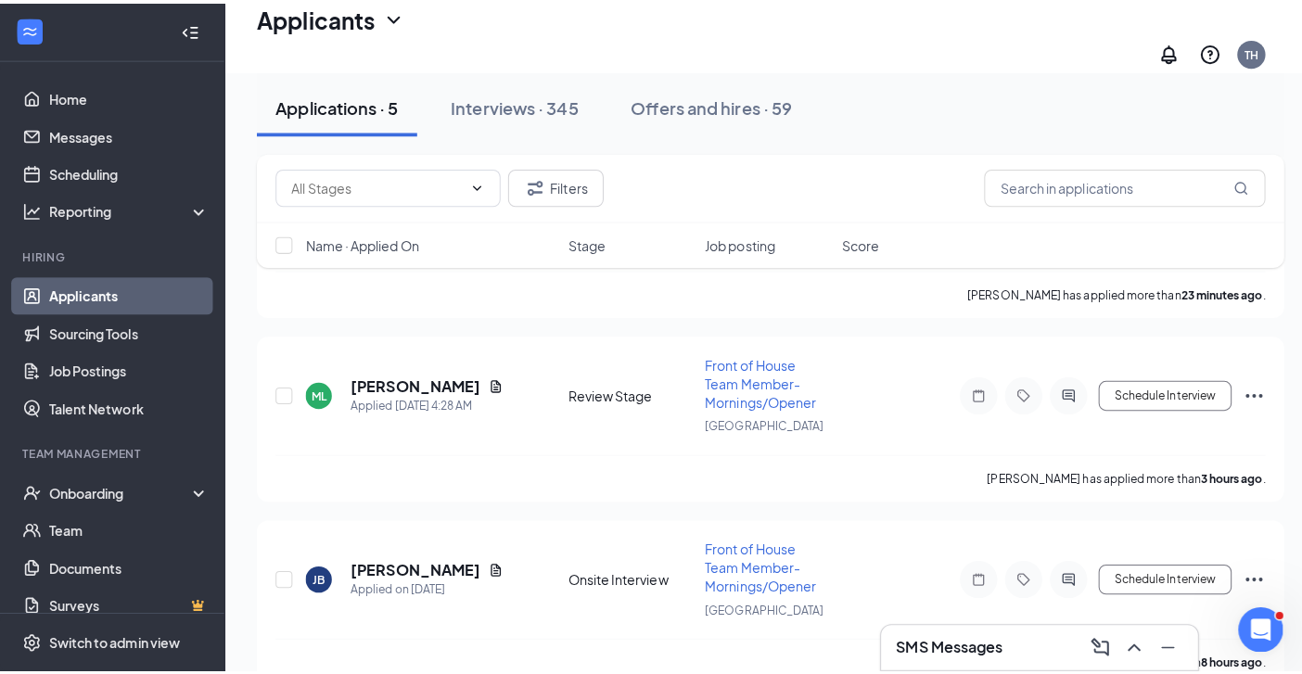
scroll to position [384, 0]
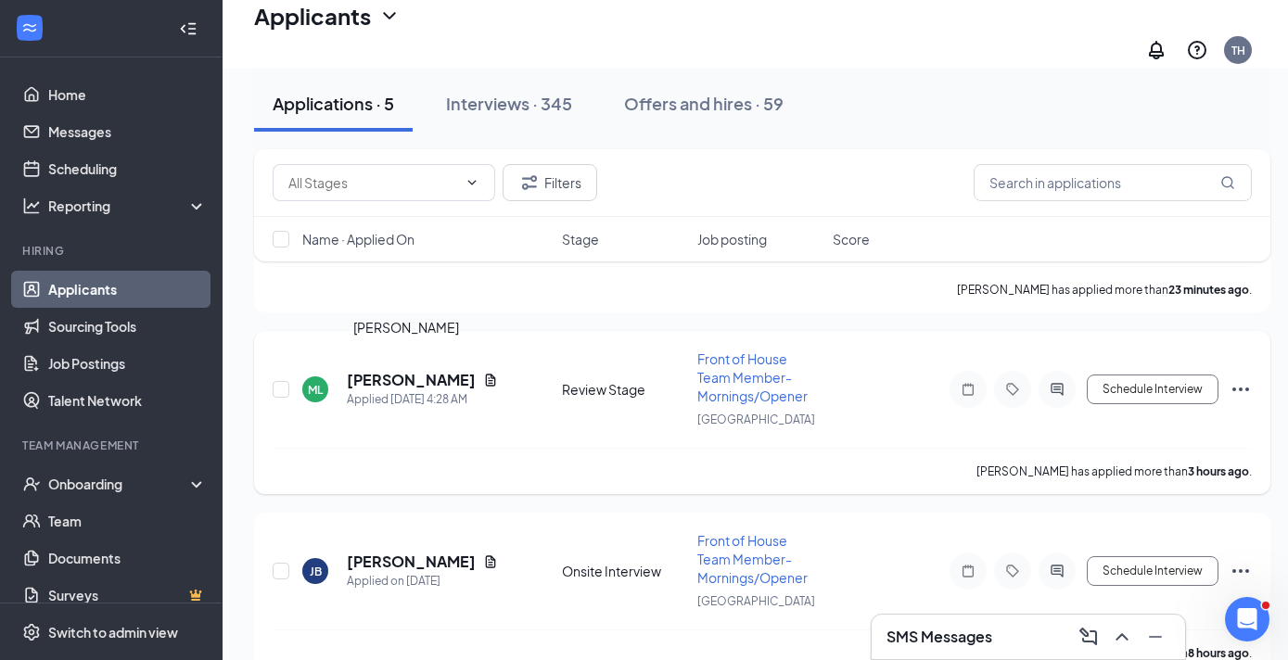
click at [405, 370] on h5 "[PERSON_NAME]" at bounding box center [411, 380] width 129 height 20
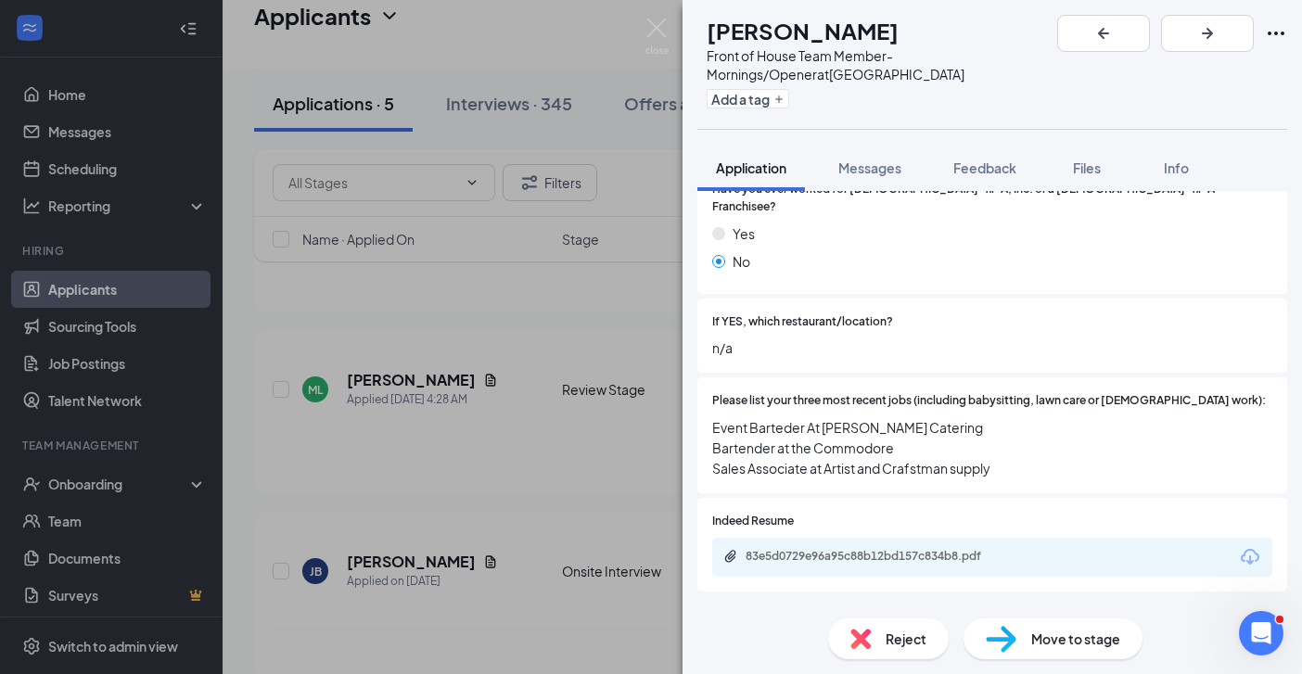
scroll to position [610, 0]
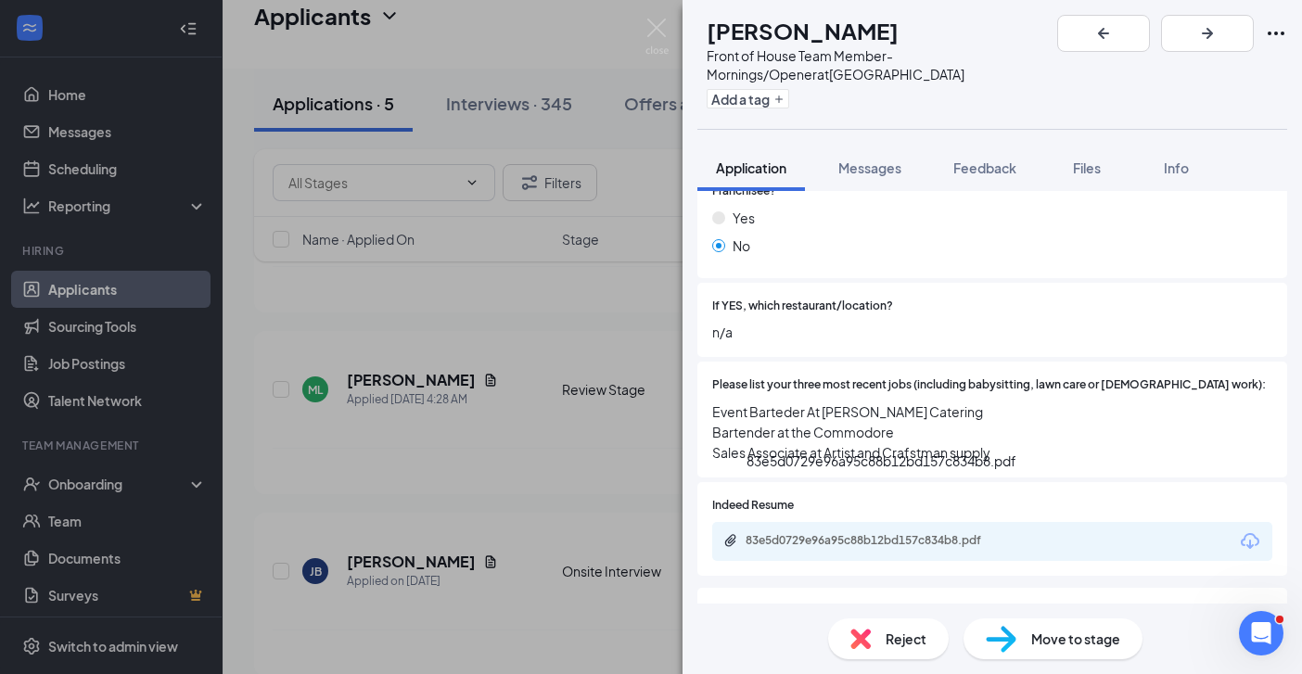
click at [908, 533] on div "83e5d0729e96a95c88b12bd157c834b8.pdf" at bounding box center [875, 540] width 260 height 15
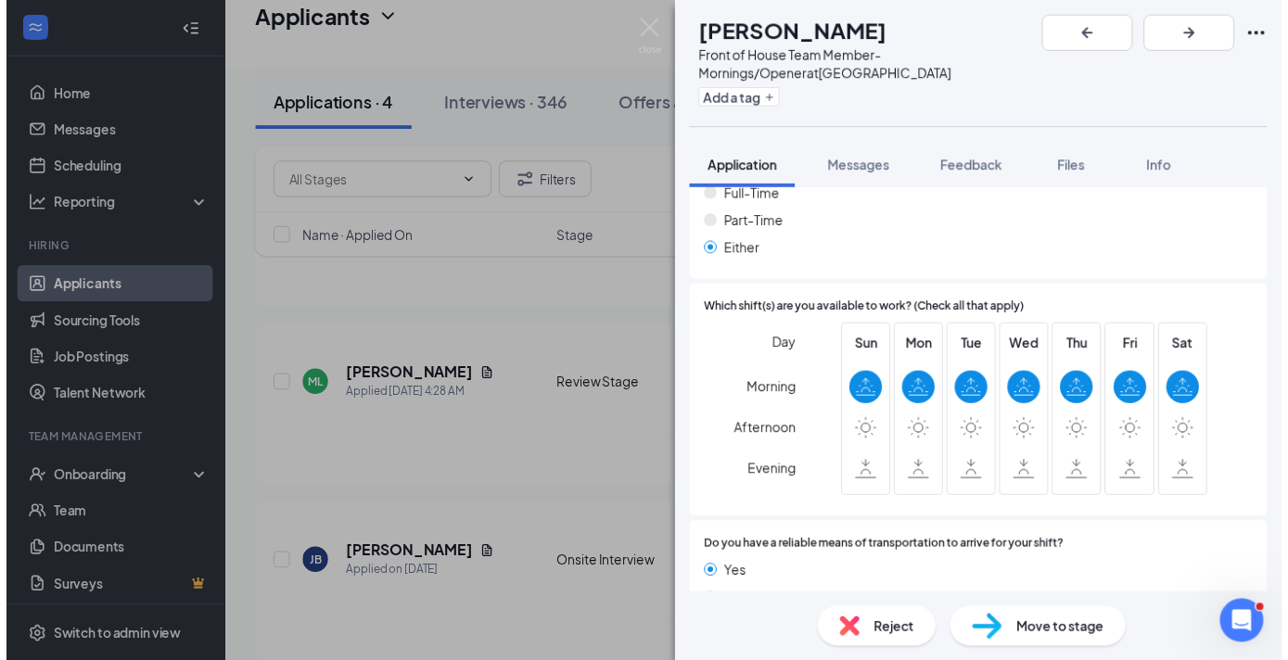
scroll to position [1285, 0]
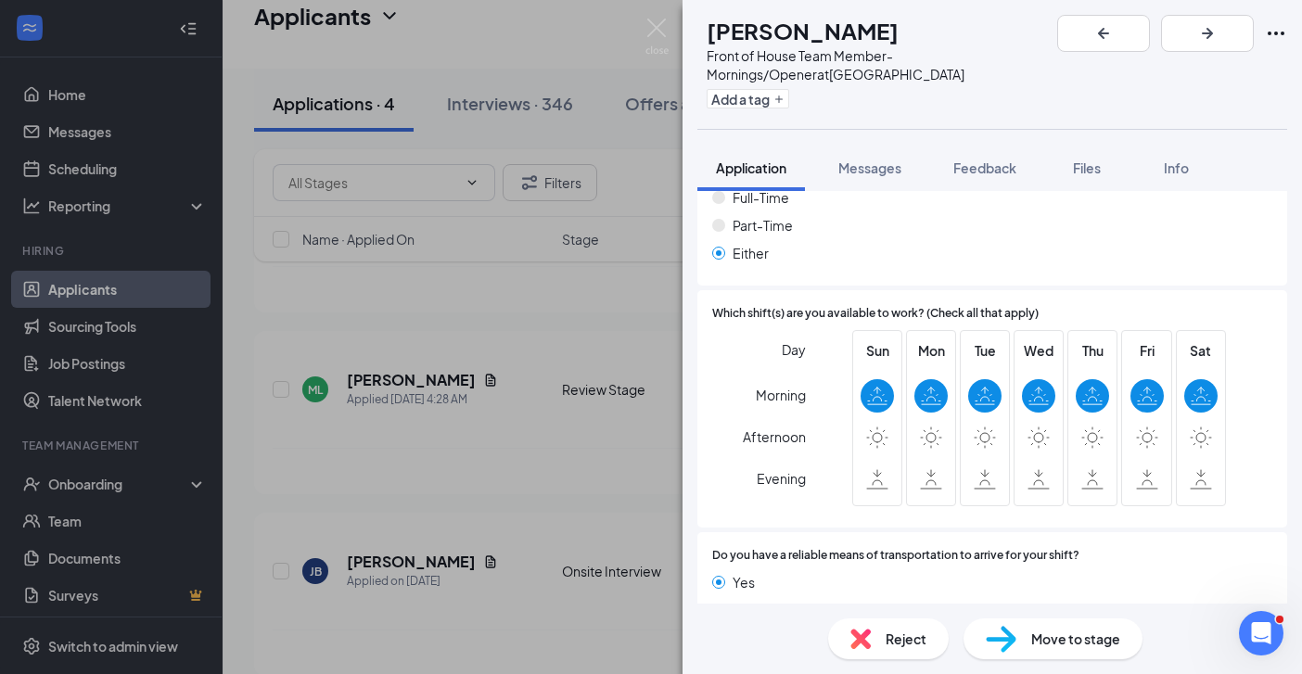
click at [526, 425] on div "ML [PERSON_NAME] Front of House Team Member- Mornings/Opener at [GEOGRAPHIC_DAT…" at bounding box center [651, 337] width 1302 height 674
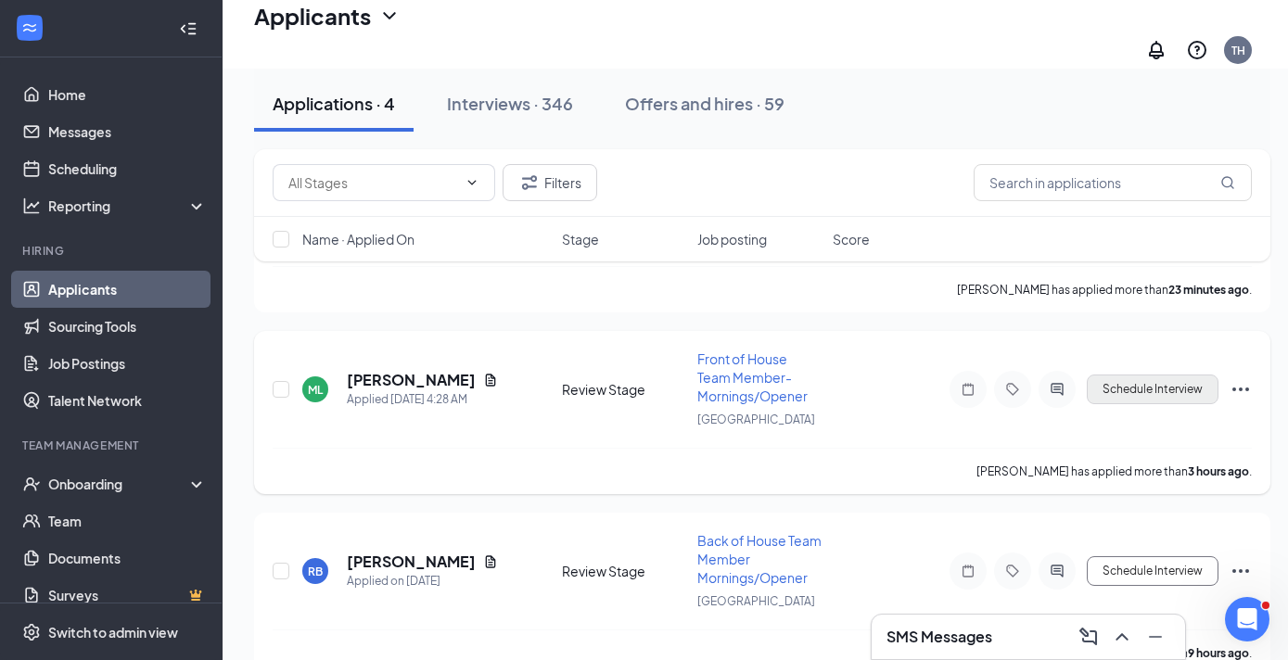
click at [1173, 377] on button "Schedule Interview" at bounding box center [1152, 390] width 132 height 30
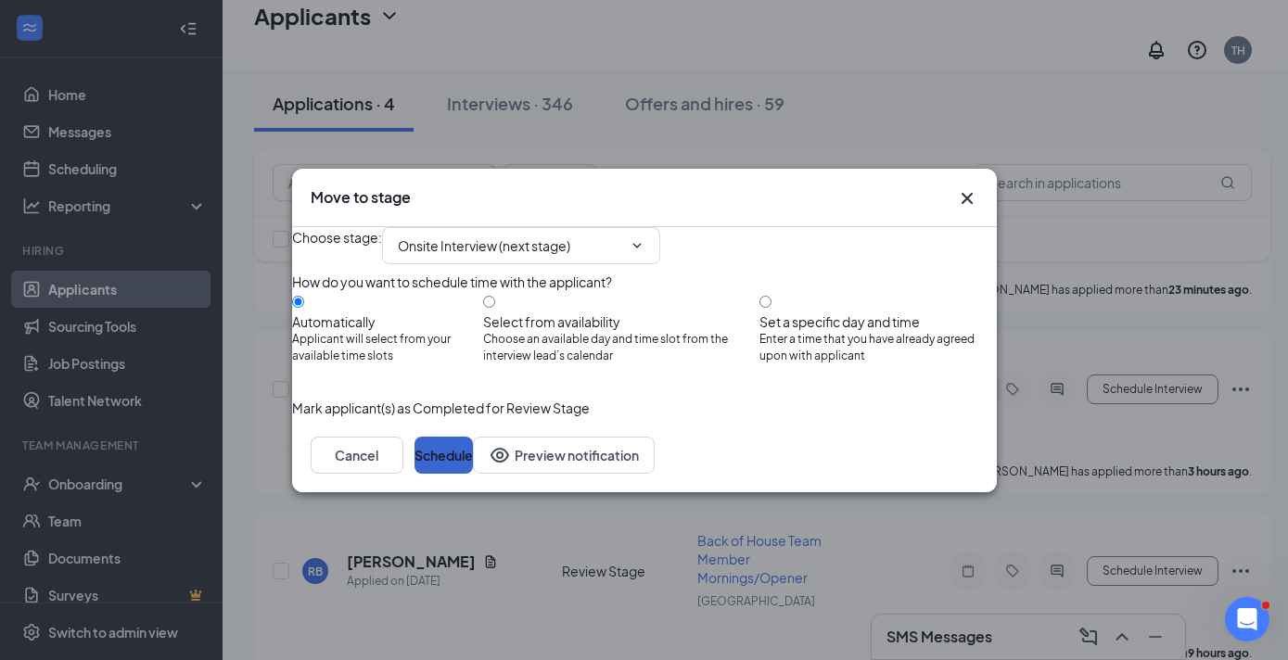
click at [473, 474] on button "Schedule" at bounding box center [443, 455] width 58 height 37
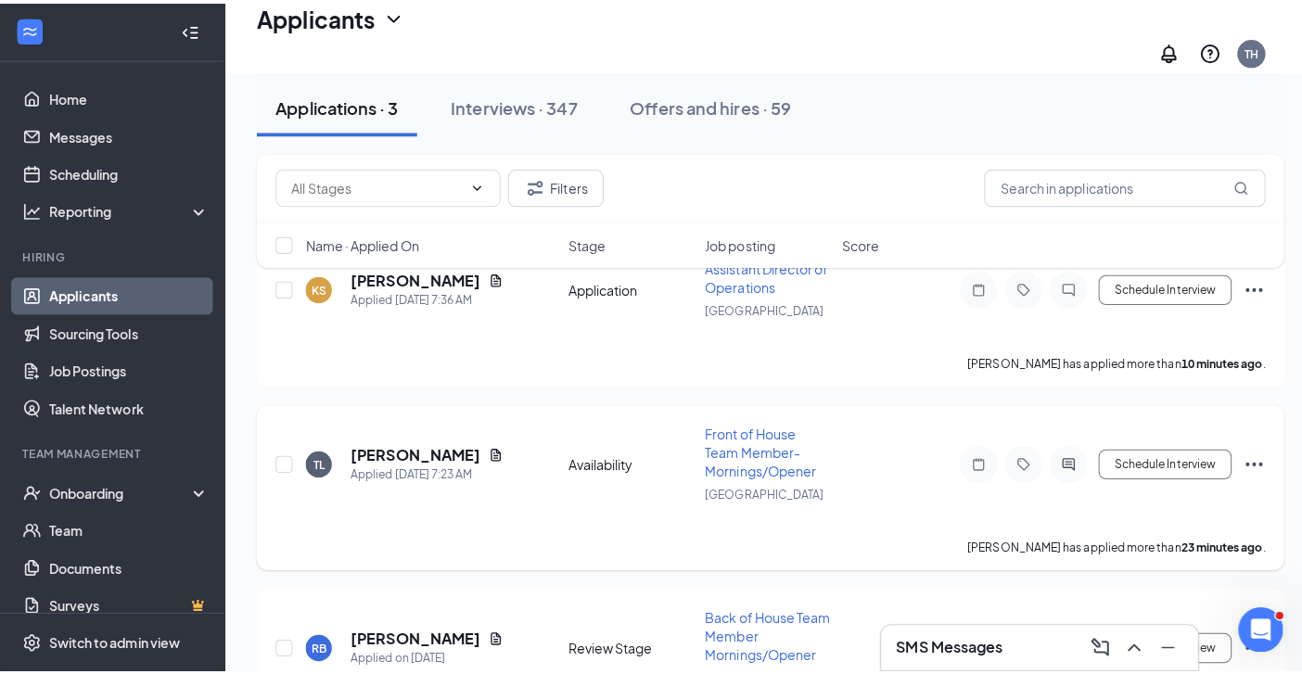
scroll to position [131, 0]
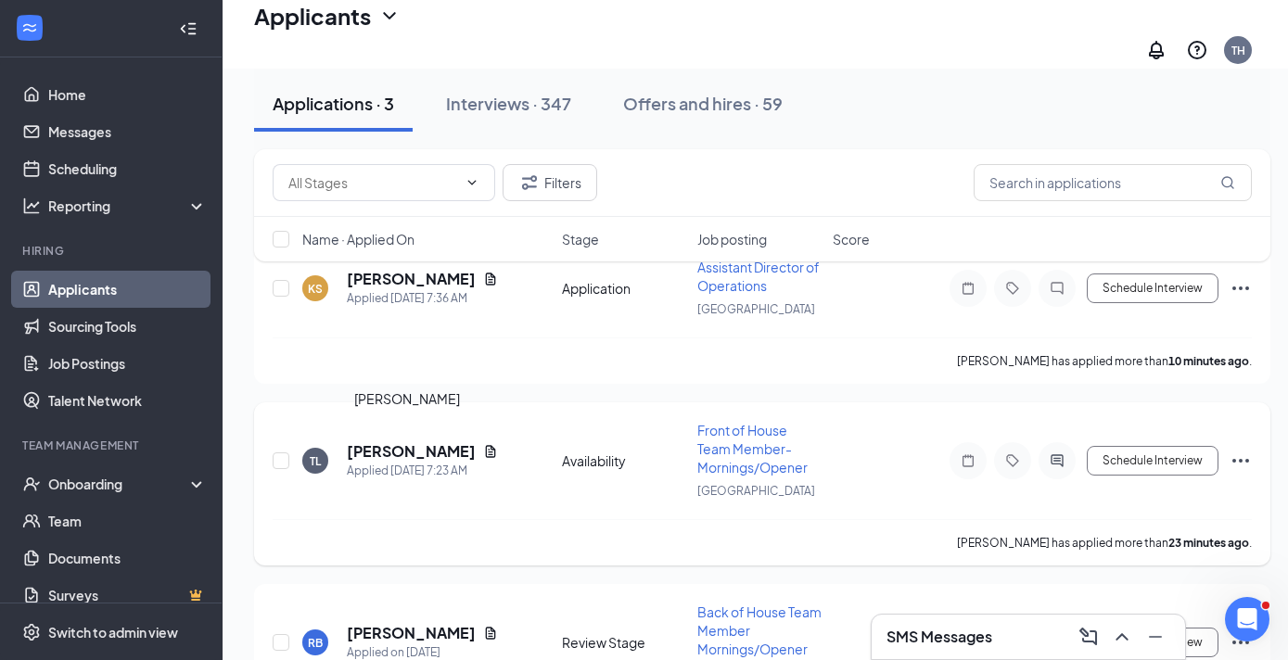
click at [424, 441] on h5 "[PERSON_NAME]" at bounding box center [411, 451] width 129 height 20
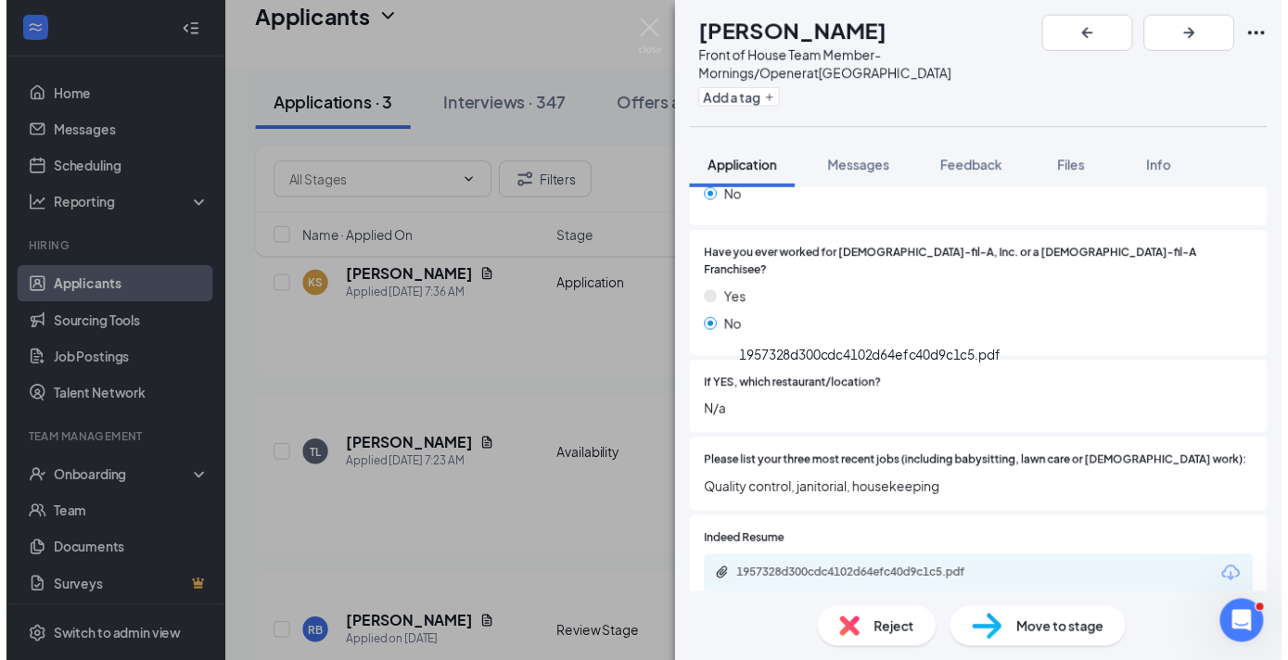
scroll to position [446, 0]
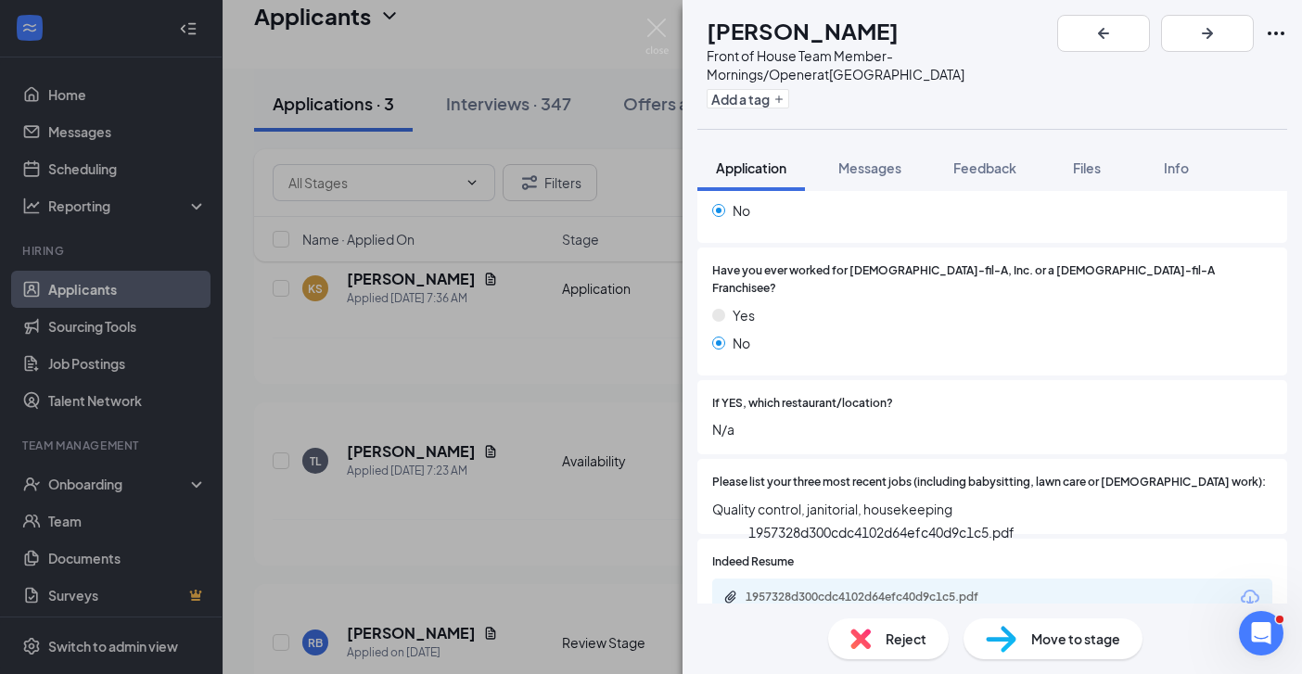
click at [877, 590] on div "1957328d300cdc4102d64efc40d9c1c5.pdf" at bounding box center [875, 597] width 260 height 15
click at [605, 362] on div "[PERSON_NAME] Front of House Team Member- Mornings/Opener at [GEOGRAPHIC_DATA] …" at bounding box center [651, 337] width 1302 height 674
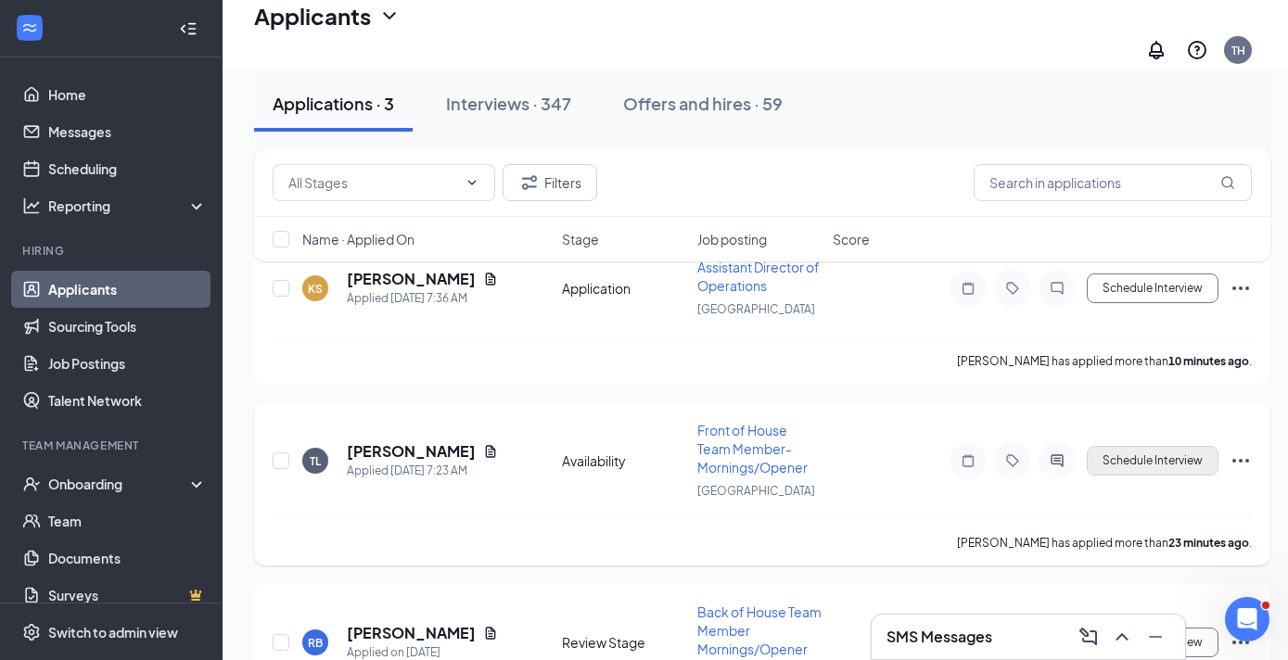
click at [1117, 451] on button "Schedule Interview" at bounding box center [1152, 461] width 132 height 30
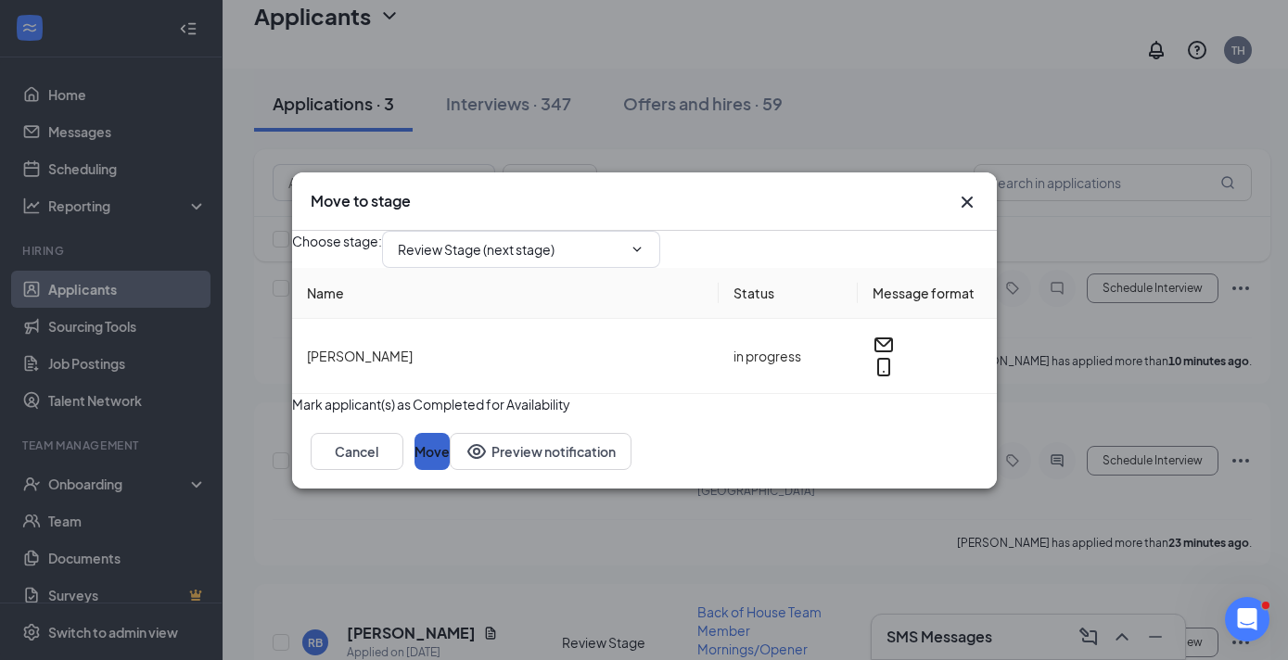
click at [450, 470] on button "Move" at bounding box center [431, 451] width 35 height 37
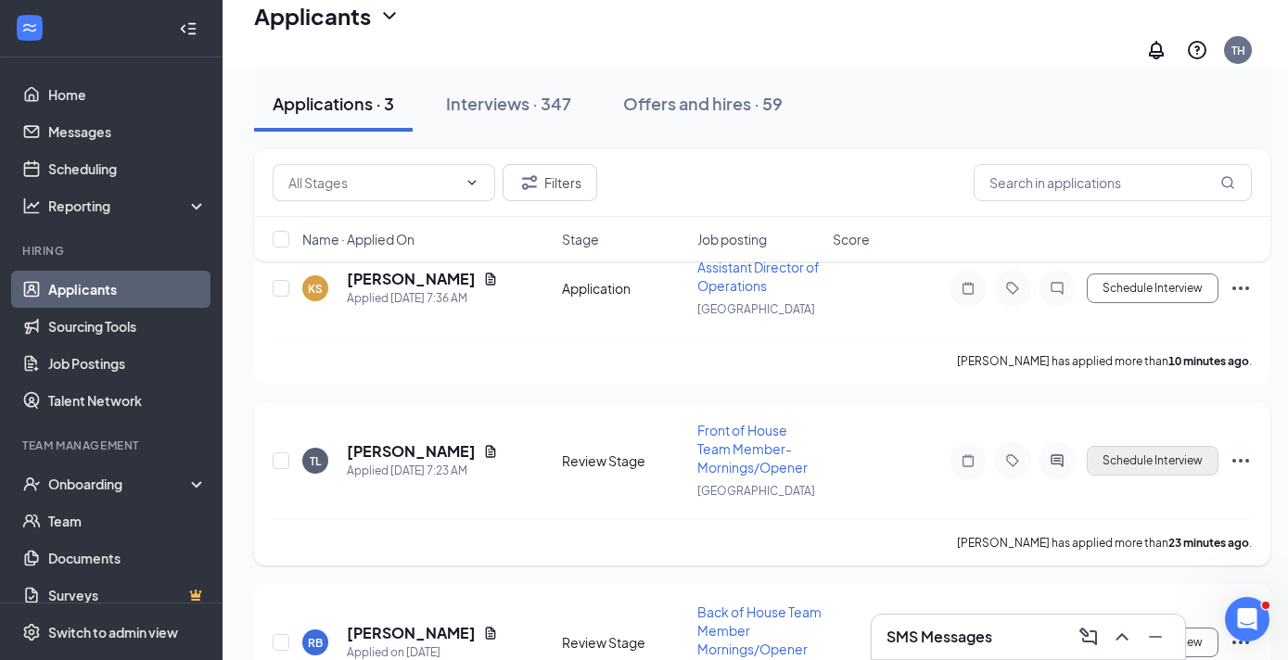
click at [1129, 455] on button "Schedule Interview" at bounding box center [1152, 461] width 132 height 30
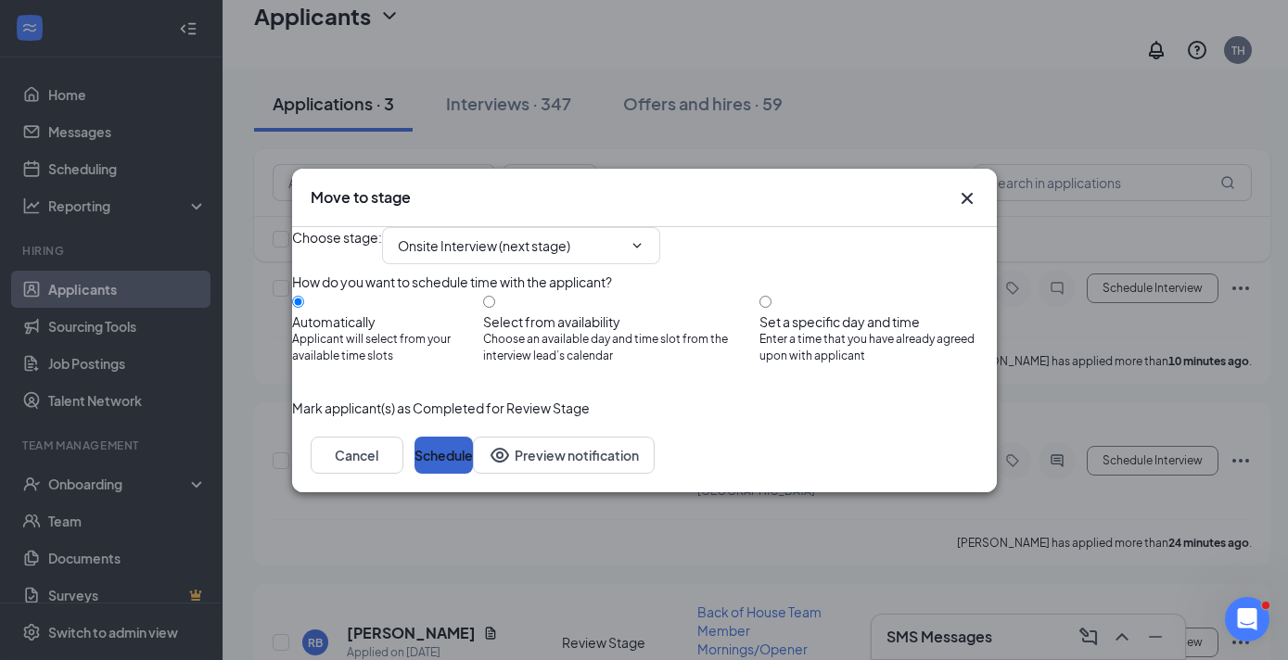
click at [473, 474] on button "Schedule" at bounding box center [443, 455] width 58 height 37
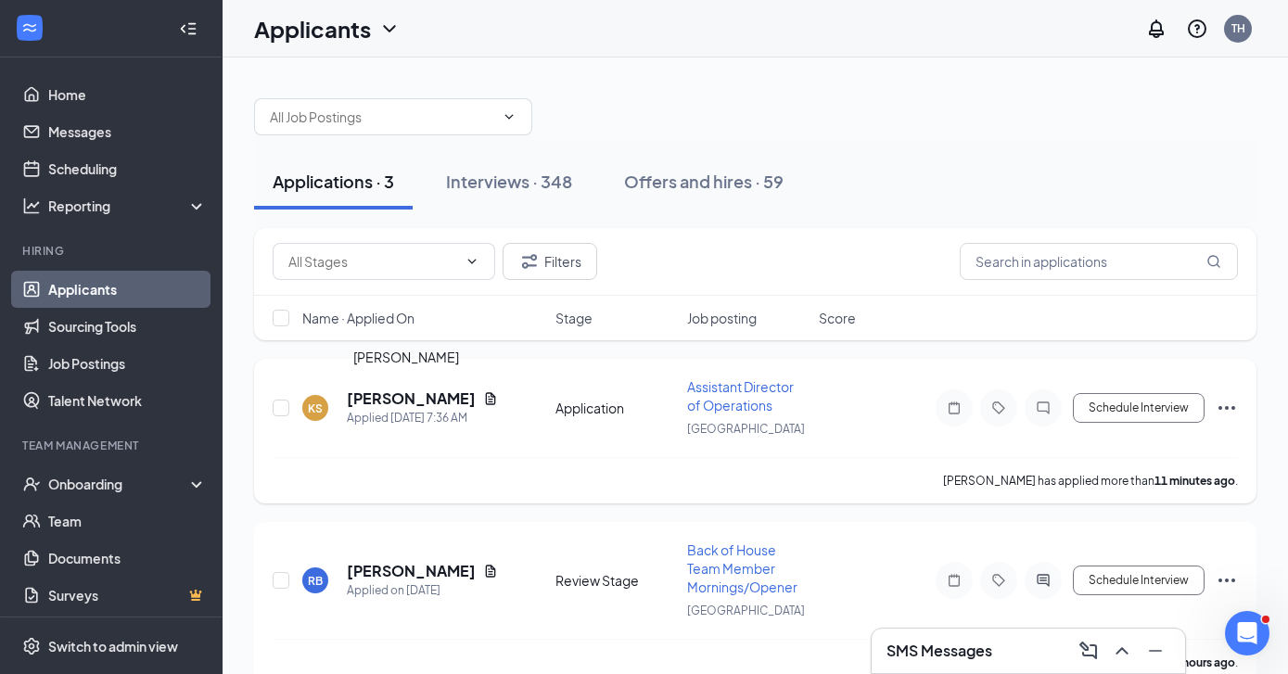
click at [383, 398] on h5 "[PERSON_NAME]" at bounding box center [411, 398] width 129 height 20
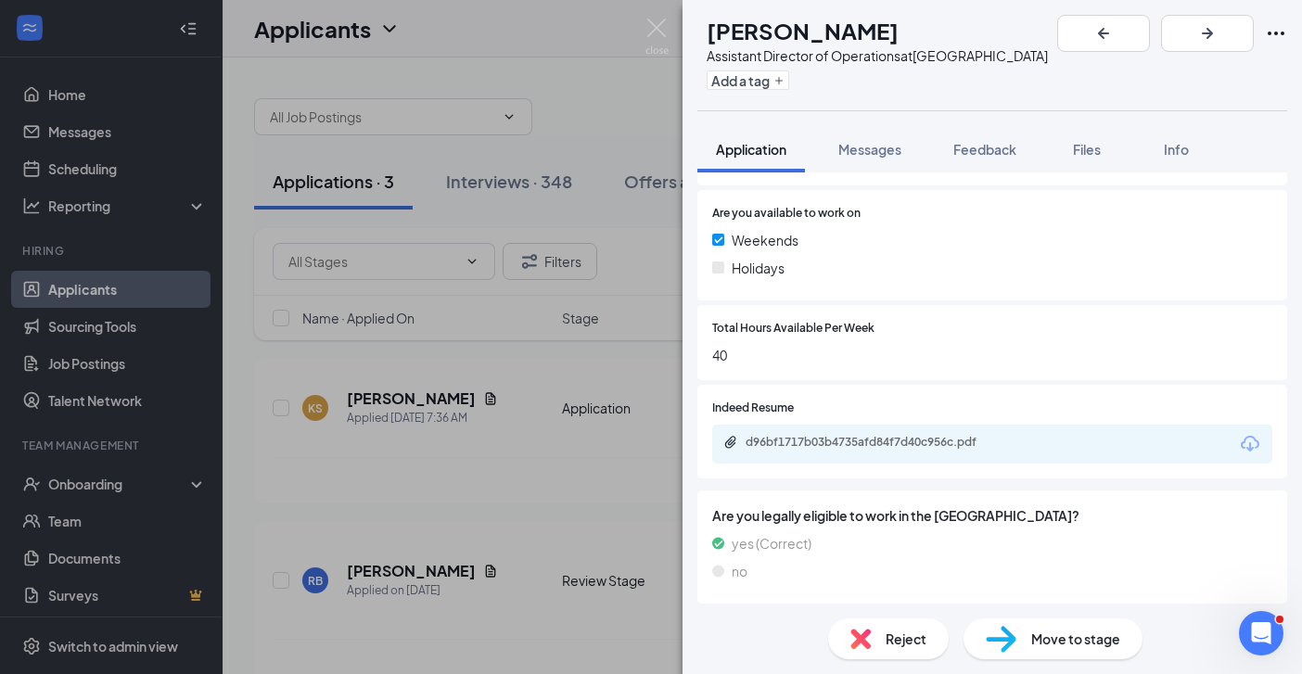
scroll to position [368, 0]
click at [903, 437] on div "d96bf1717b03b4735afd84f7d40c956c.pdf" at bounding box center [875, 444] width 260 height 15
click at [552, 498] on div "KS [PERSON_NAME] Assistant Director of Operations at [GEOGRAPHIC_DATA] Add a ta…" at bounding box center [651, 337] width 1302 height 674
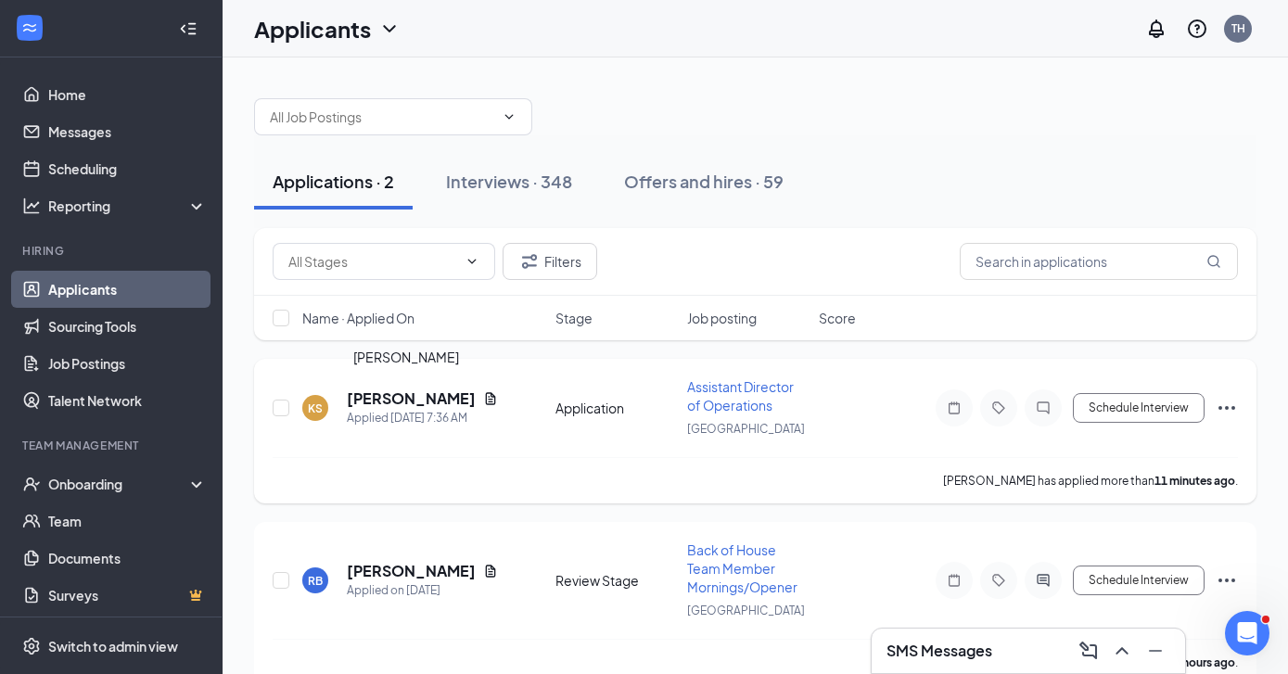
click at [425, 401] on h5 "[PERSON_NAME]" at bounding box center [411, 398] width 129 height 20
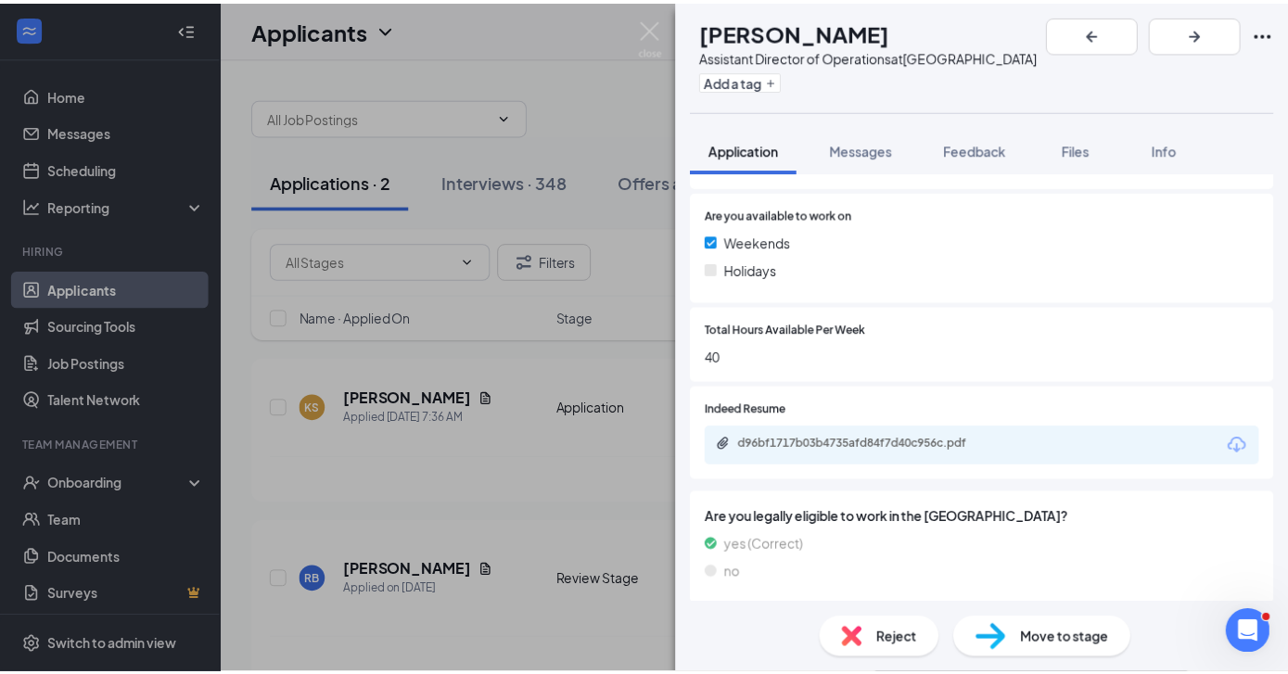
scroll to position [354, 0]
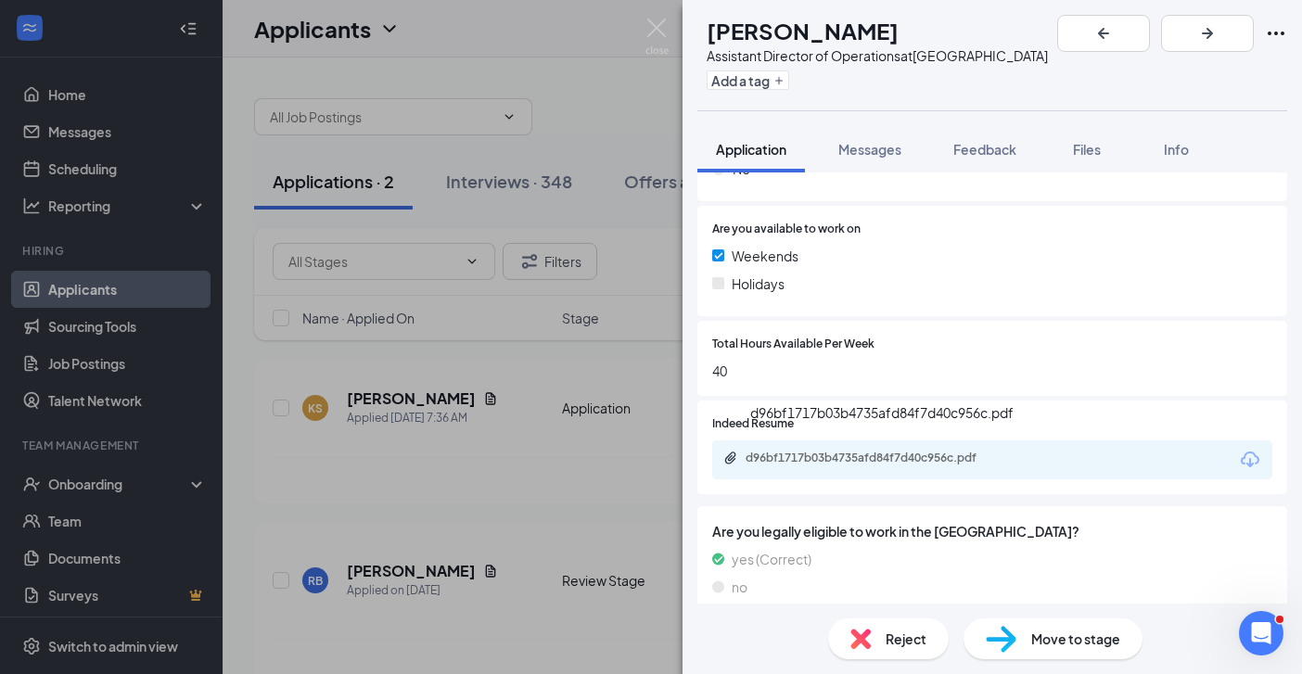
click at [884, 452] on div "d96bf1717b03b4735afd84f7d40c956c.pdf" at bounding box center [875, 458] width 260 height 15
click at [640, 220] on div "KS [PERSON_NAME] Assistant Director of Operations at [GEOGRAPHIC_DATA] Add a ta…" at bounding box center [651, 337] width 1302 height 674
